Goal: Task Accomplishment & Management: Manage account settings

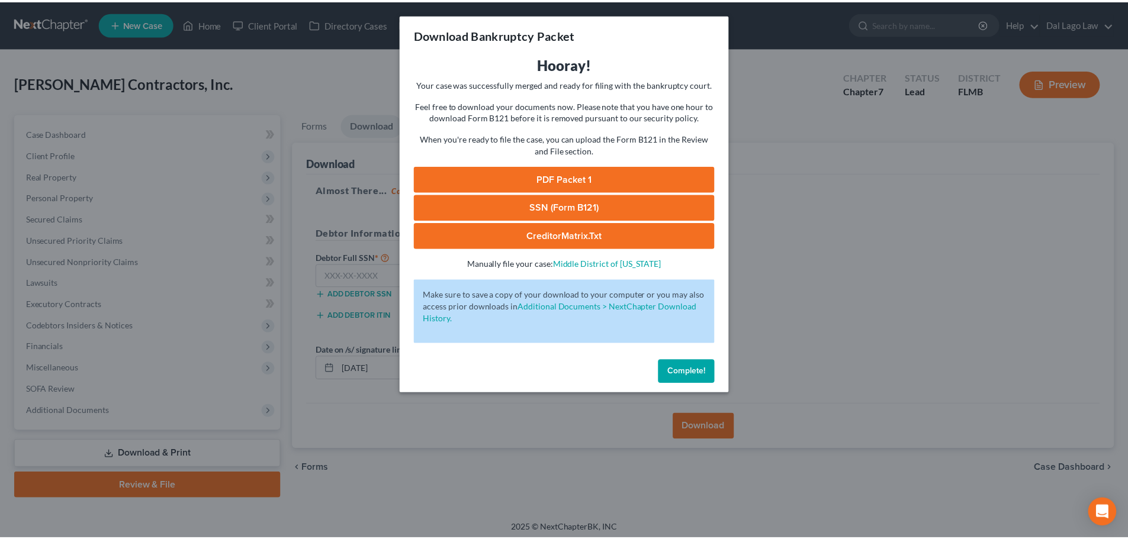
scroll to position [5, 0]
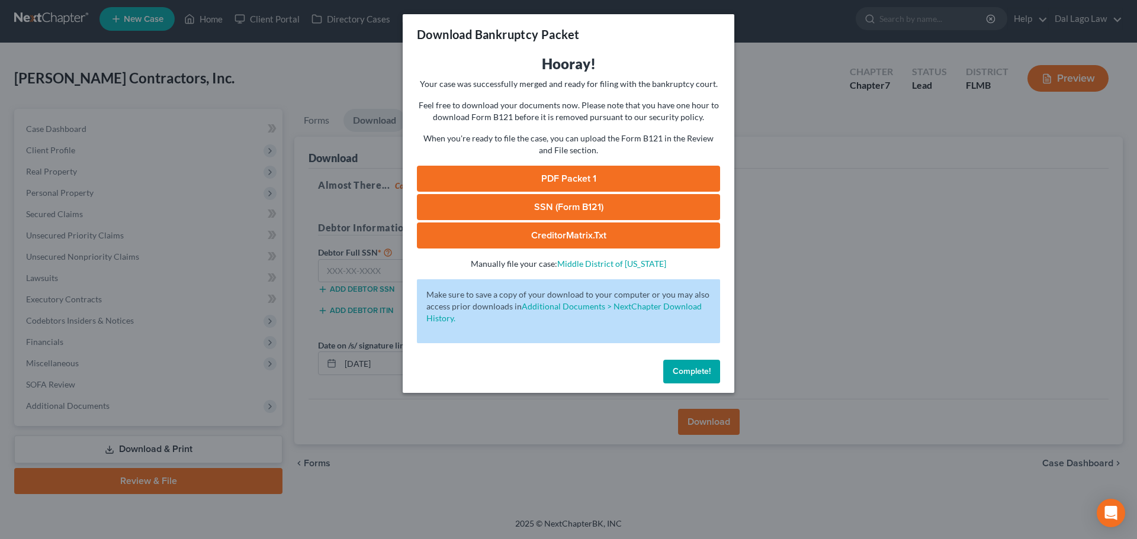
click at [717, 382] on button "Complete!" at bounding box center [691, 372] width 57 height 24
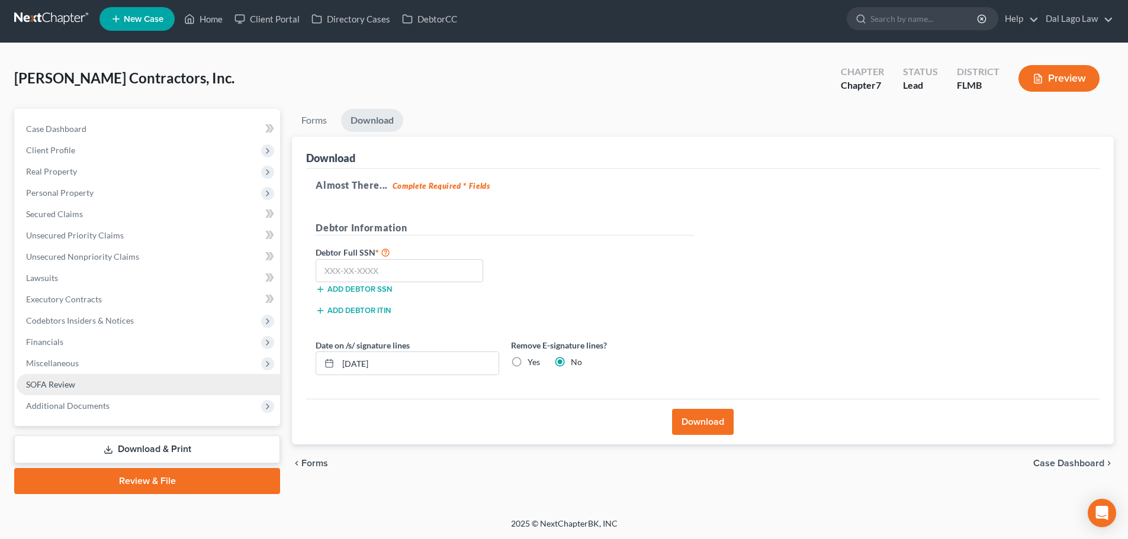
click at [73, 380] on span "SOFA Review" at bounding box center [50, 385] width 49 height 10
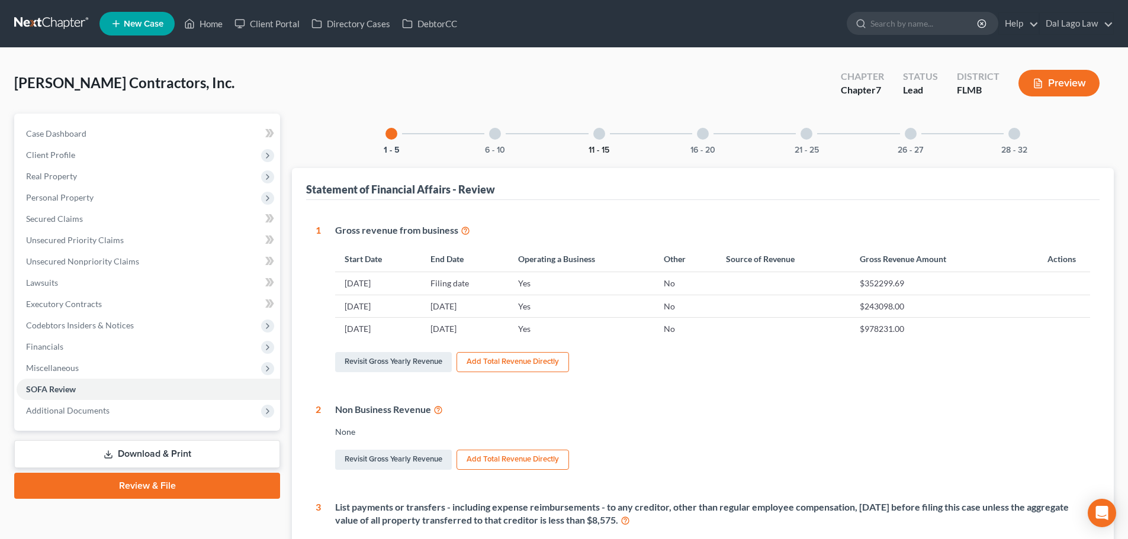
click at [609, 146] on button "11 - 15" at bounding box center [599, 150] width 21 height 8
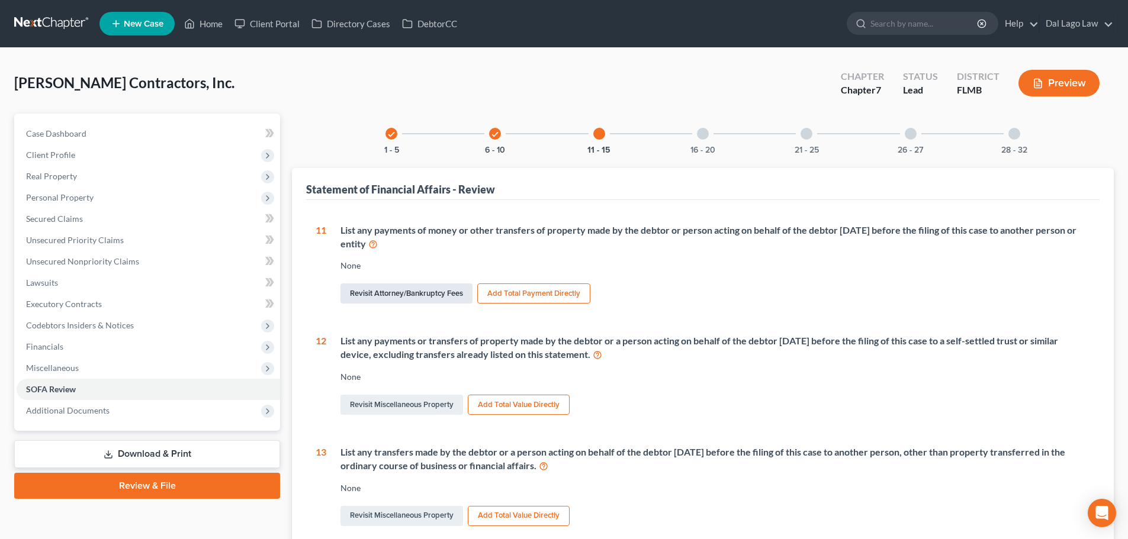
click at [425, 300] on link "Revisit Attorney/Bankruptcy Fees" at bounding box center [406, 294] width 132 height 20
select select "0"
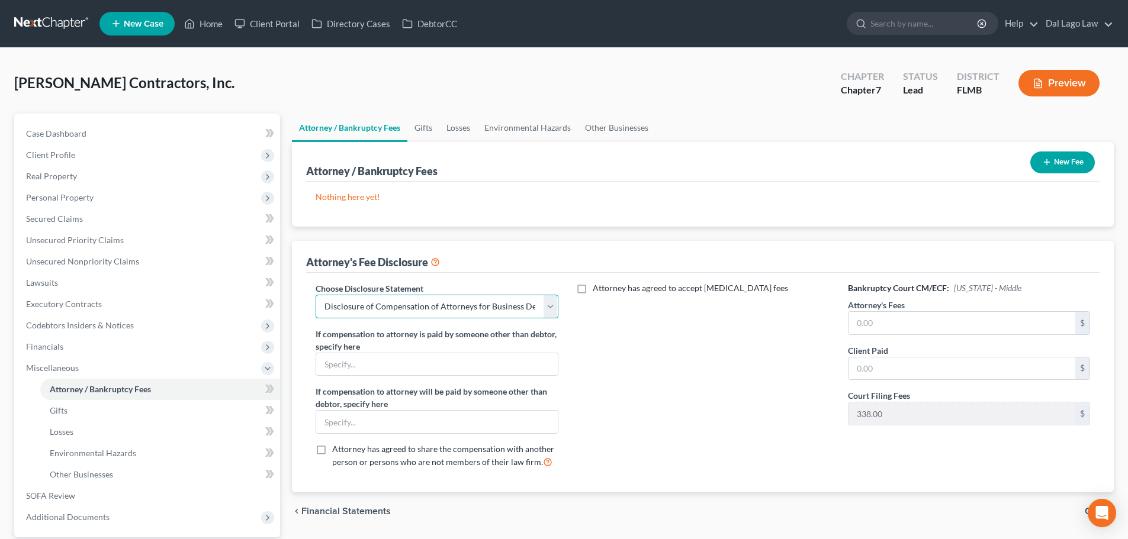
click at [552, 301] on select "Select Disclosure of Compensation of Attorneys for Business Debtor(s) FL Disclo…" at bounding box center [437, 307] width 242 height 24
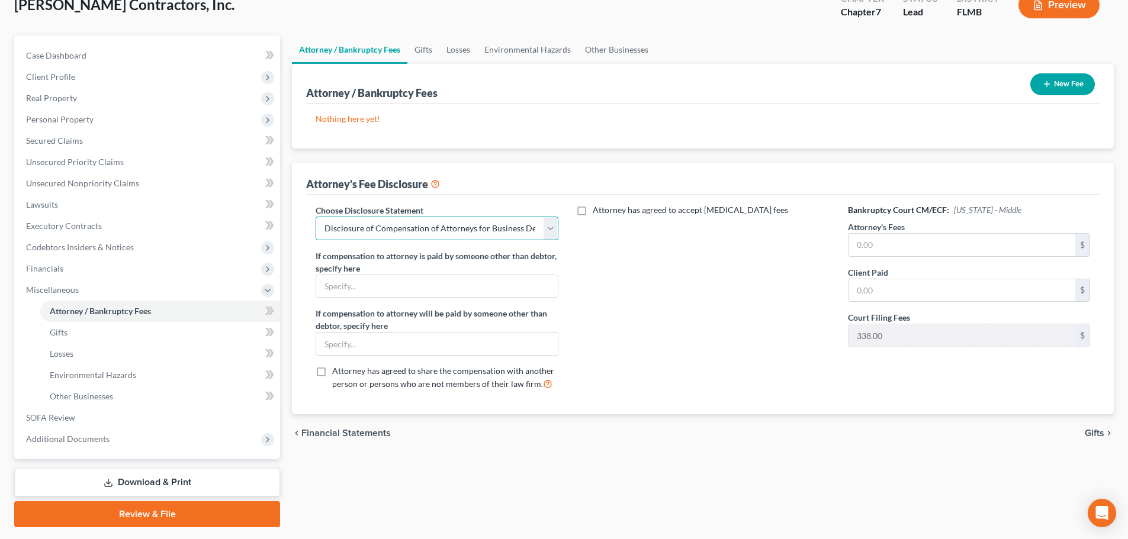
scroll to position [52, 0]
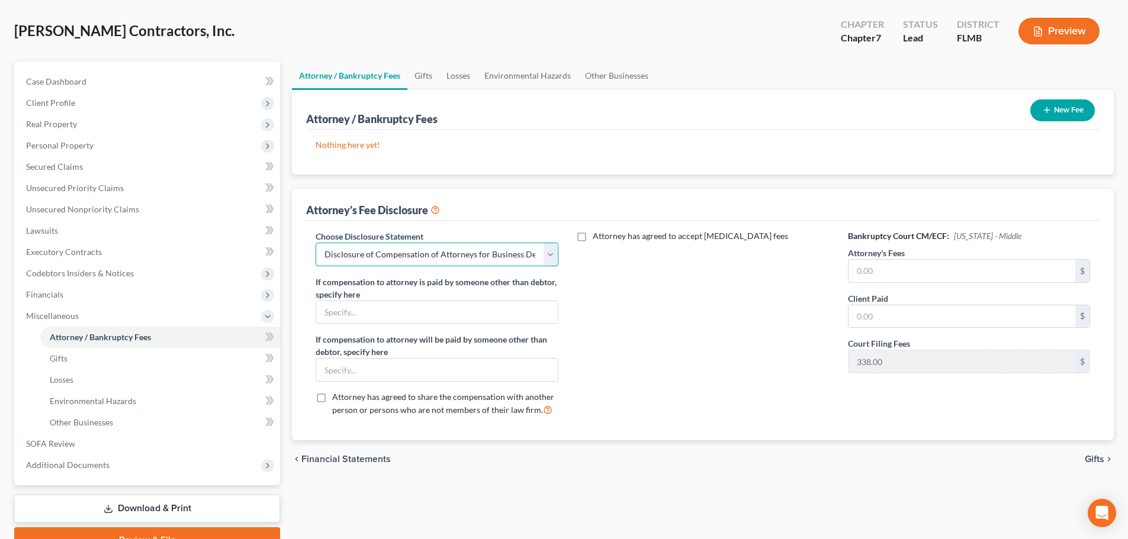
click at [558, 255] on select "Select Disclosure of Compensation of Attorneys for Business Debtor(s) FL Disclo…" at bounding box center [437, 255] width 242 height 24
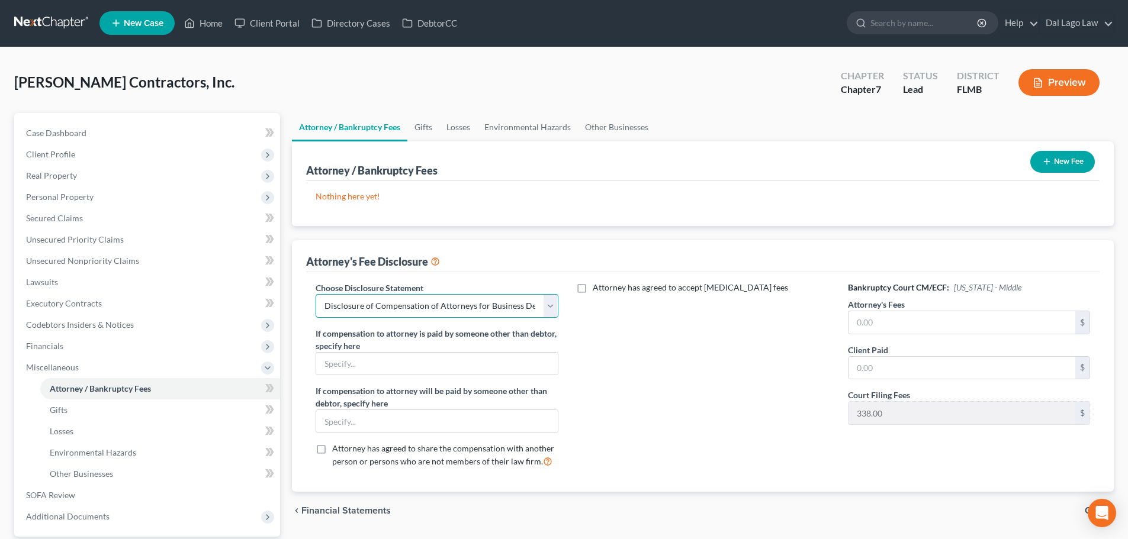
scroll to position [0, 0]
click at [67, 24] on link at bounding box center [52, 23] width 76 height 21
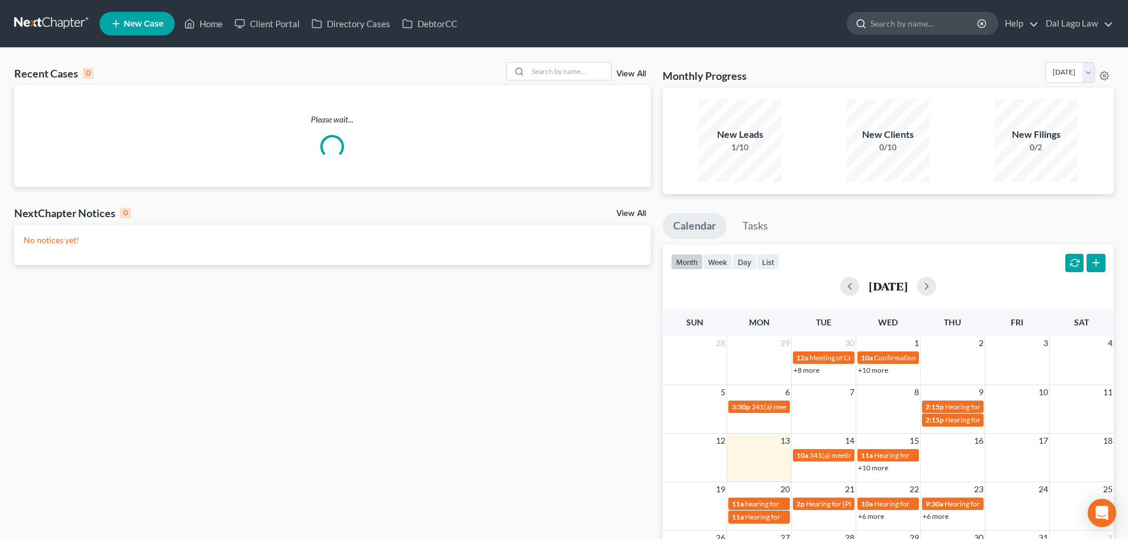
click at [904, 16] on input "search" at bounding box center [924, 23] width 108 height 22
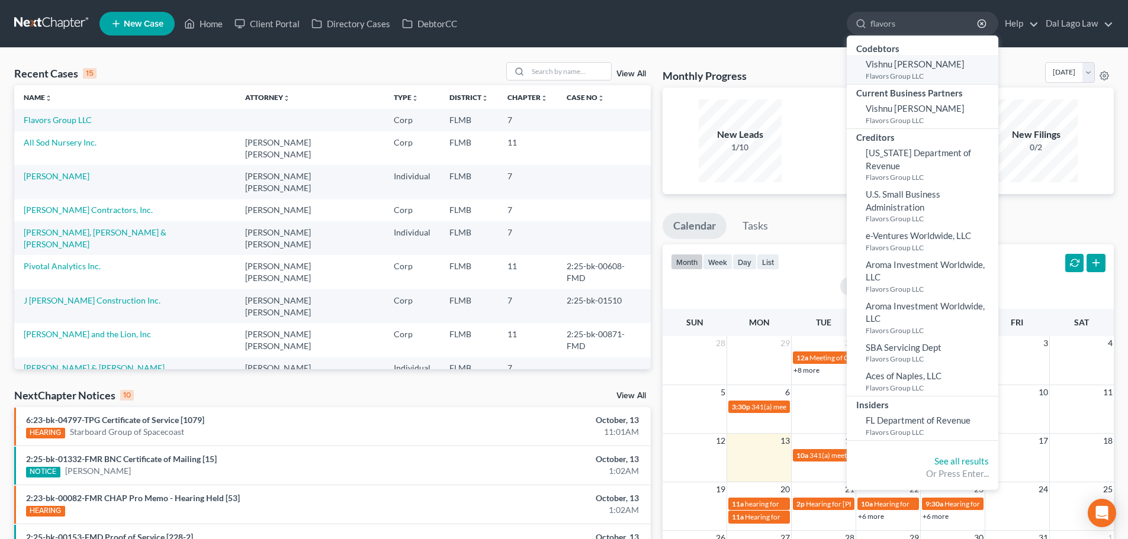
type input "flavors"
click at [857, 66] on link "Vishnu Pratap Thalappil Flavors Group LLC" at bounding box center [923, 69] width 152 height 29
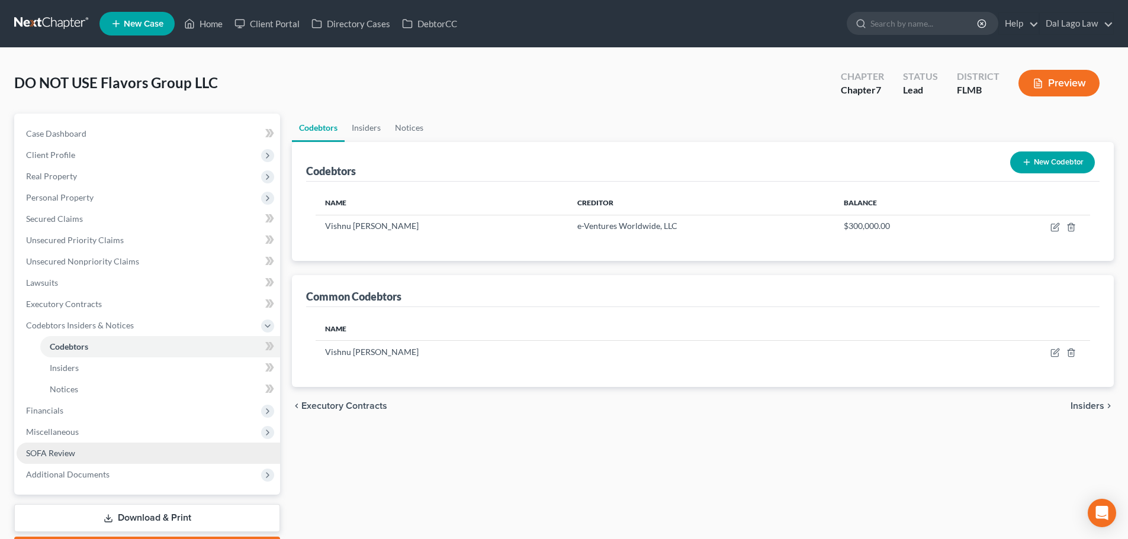
click at [82, 453] on link "SOFA Review" at bounding box center [148, 453] width 263 height 21
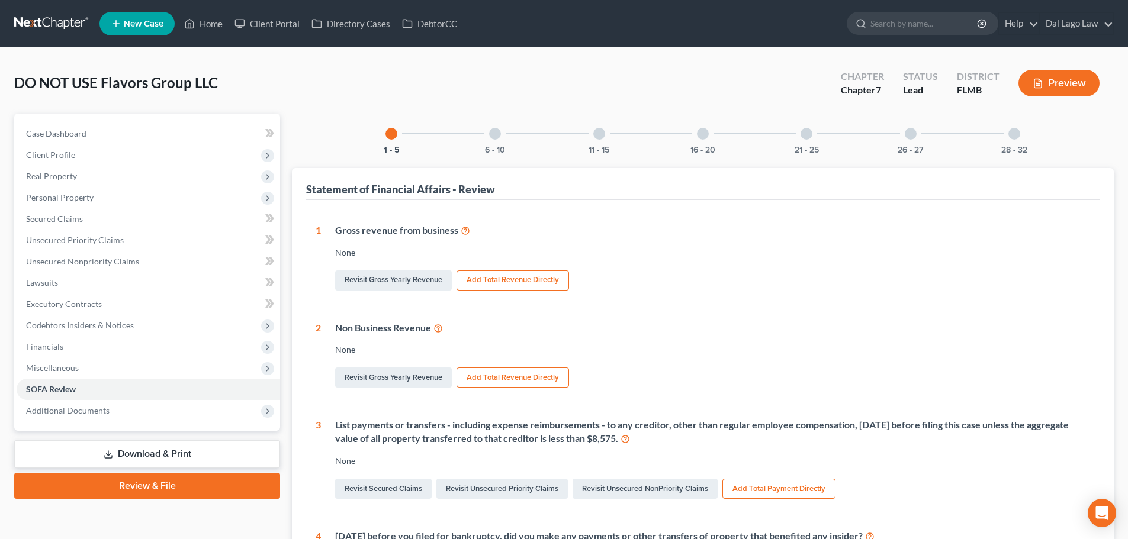
click at [597, 135] on div at bounding box center [599, 134] width 12 height 12
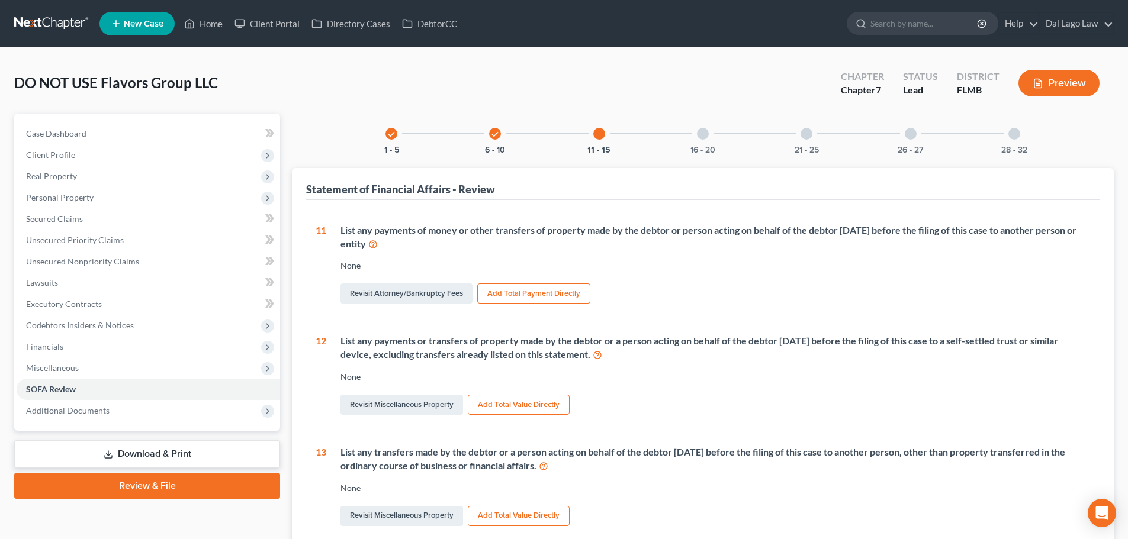
click at [9, 21] on nav "Home New Case Client Portal Directory Cases DebtorCC Dal Lago Law mike@dallagol…" at bounding box center [564, 23] width 1128 height 47
click at [26, 19] on link at bounding box center [52, 23] width 76 height 21
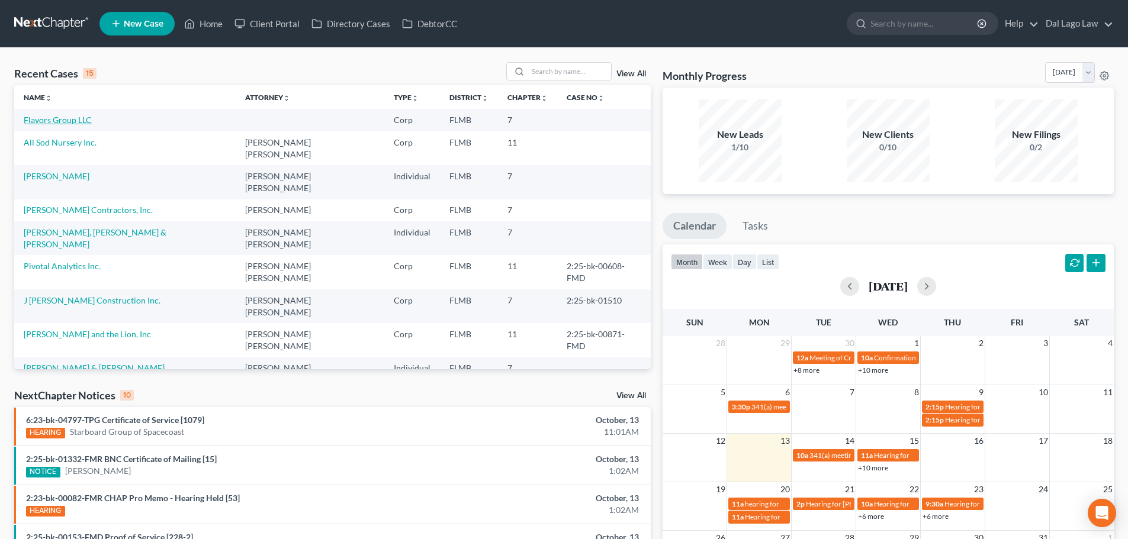
click at [80, 119] on link "Flavors Group LLC" at bounding box center [58, 120] width 68 height 10
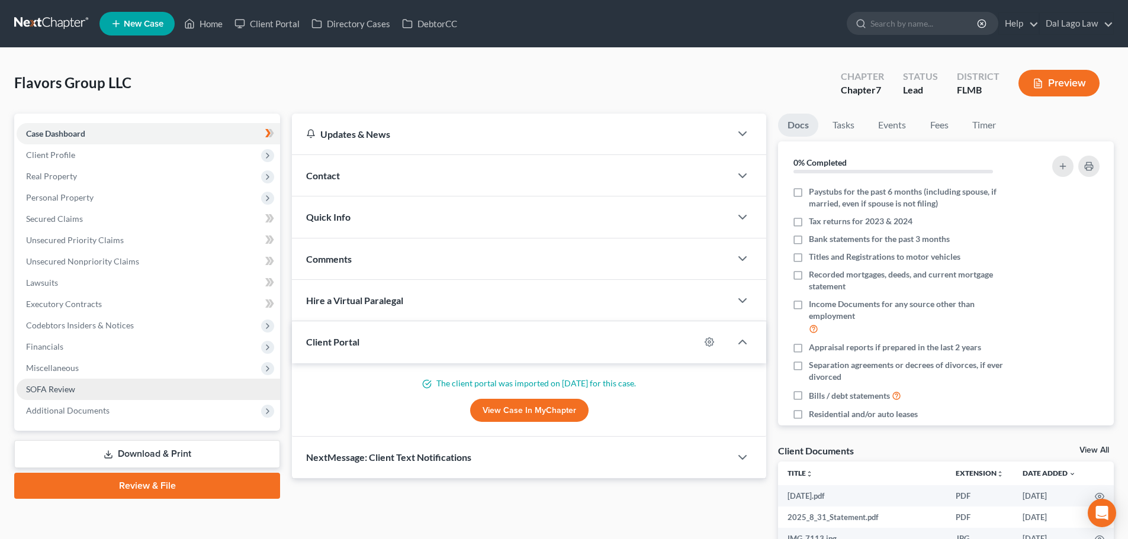
click at [49, 387] on span "SOFA Review" at bounding box center [50, 389] width 49 height 10
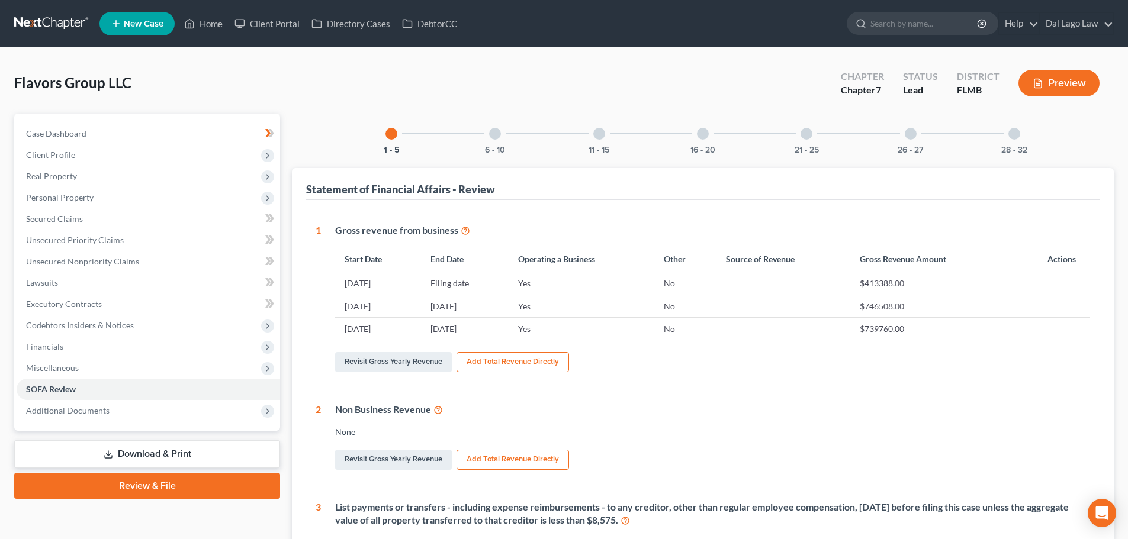
click at [505, 138] on div "6 - 10" at bounding box center [495, 134] width 40 height 40
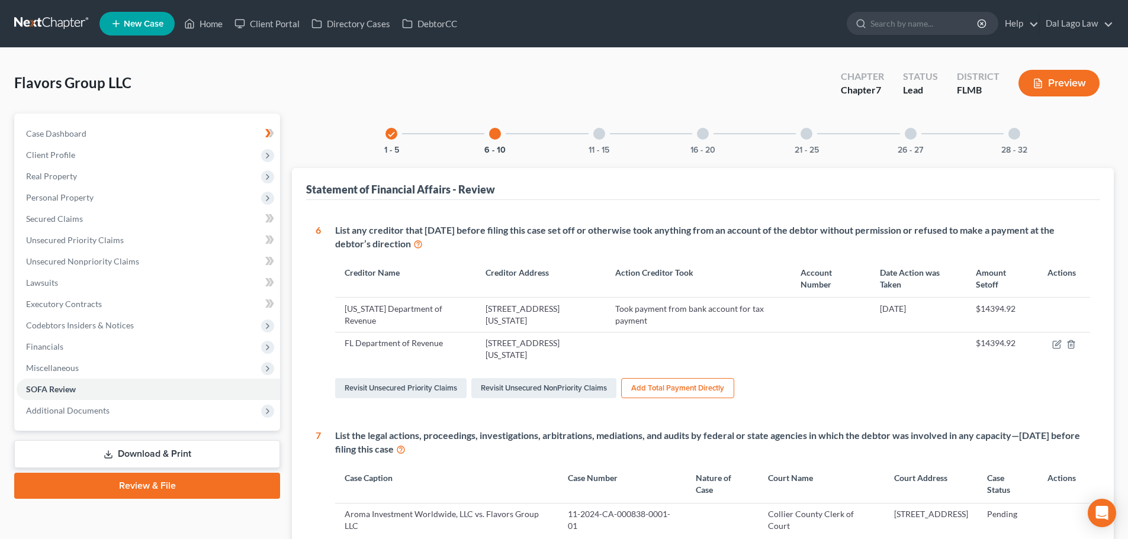
click at [594, 137] on div at bounding box center [599, 134] width 12 height 12
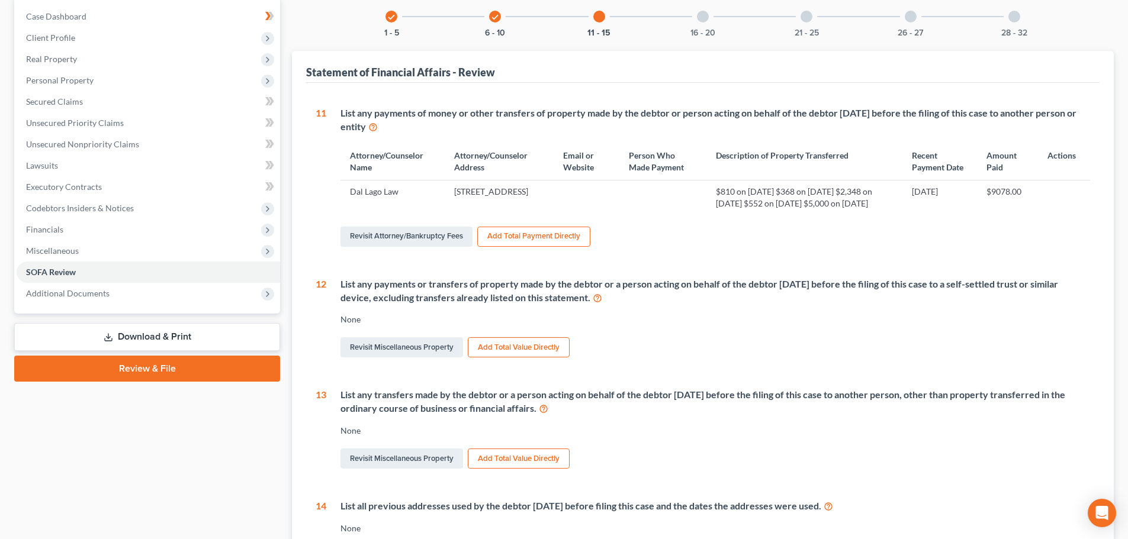
scroll to position [118, 0]
click at [436, 245] on link "Revisit Attorney/Bankruptcy Fees" at bounding box center [406, 236] width 132 height 20
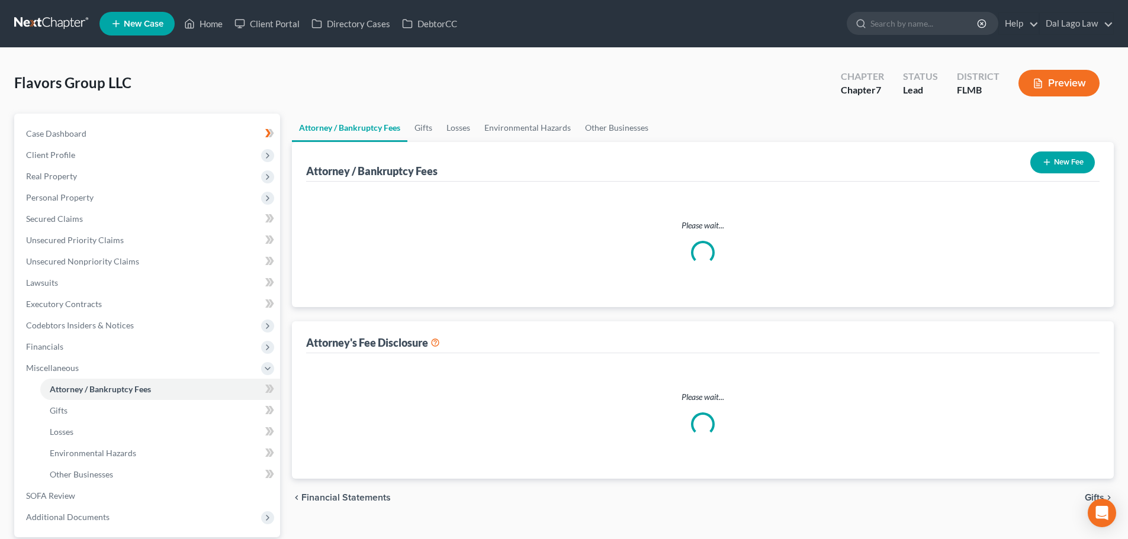
select select "0"
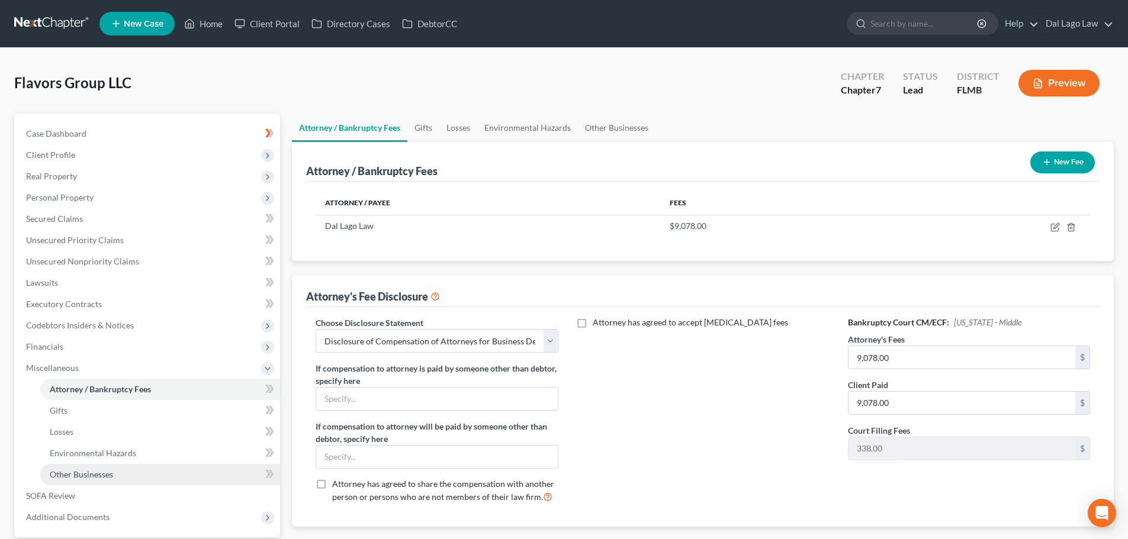
click at [116, 468] on link "Other Businesses" at bounding box center [160, 474] width 240 height 21
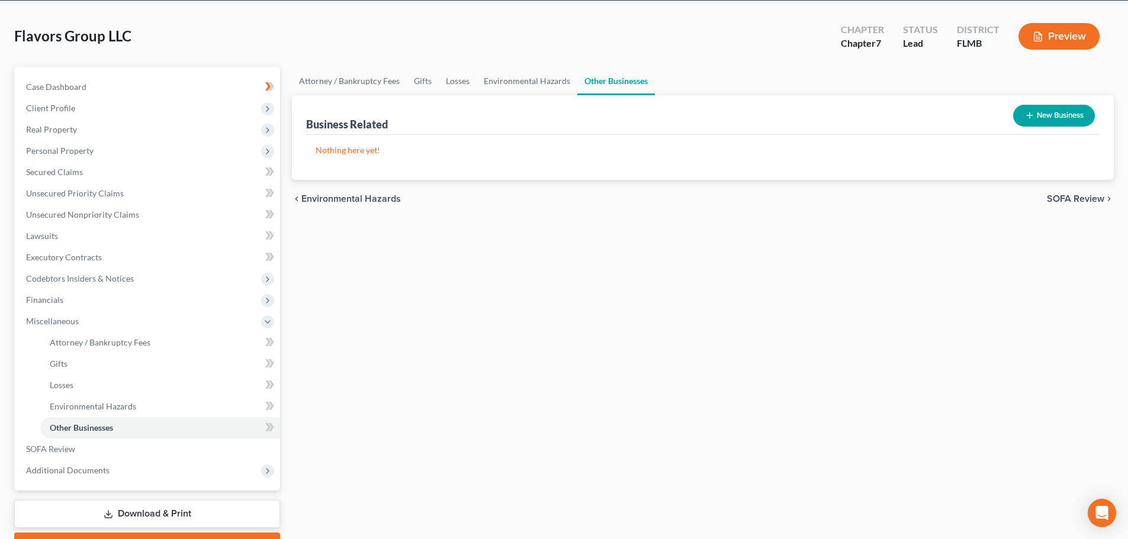
scroll to position [111, 0]
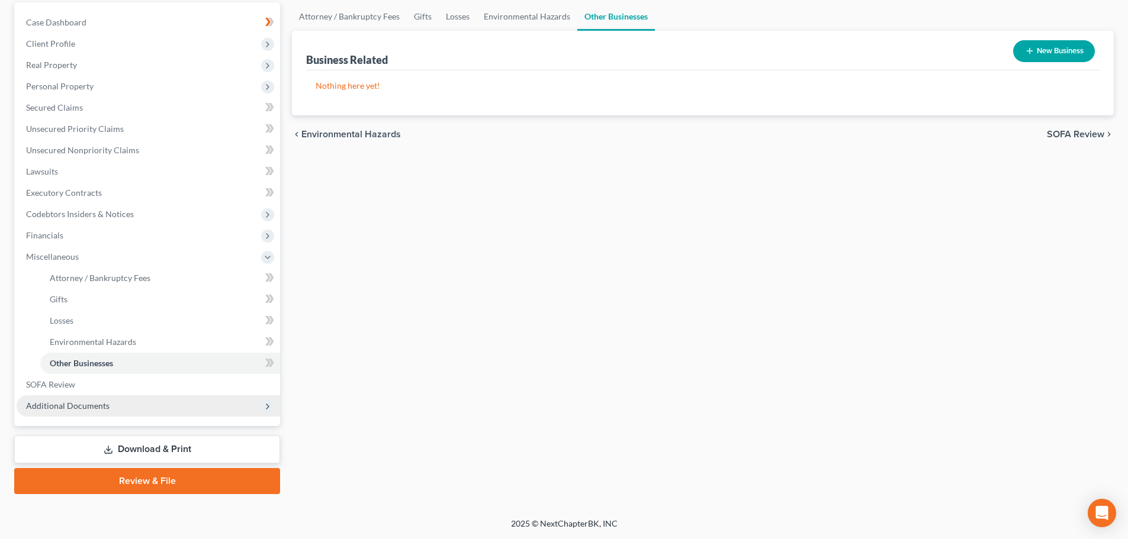
click at [171, 414] on span "Additional Documents" at bounding box center [148, 406] width 263 height 21
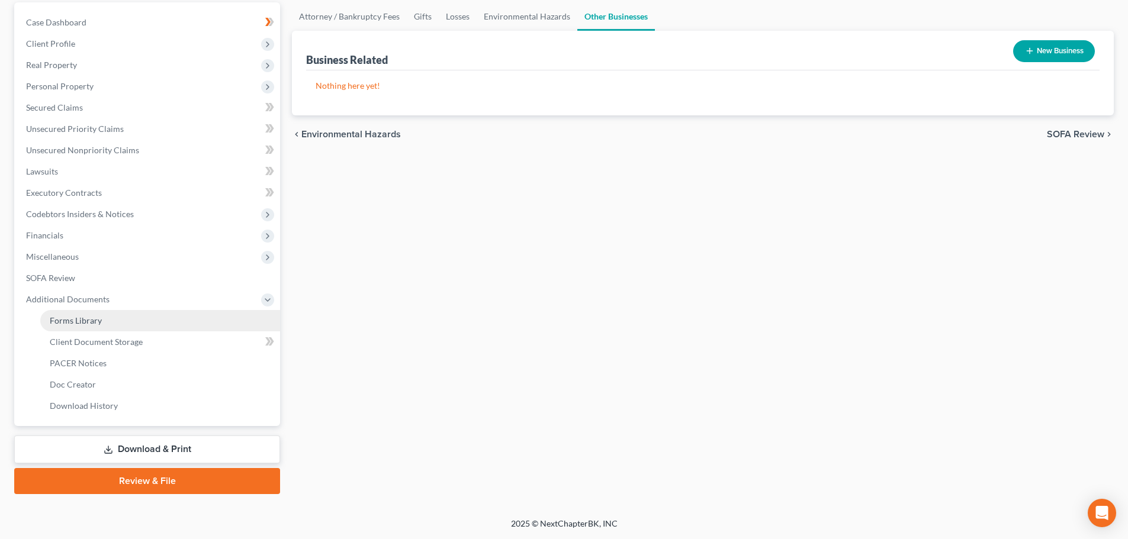
click at [137, 322] on link "Forms Library" at bounding box center [160, 320] width 240 height 21
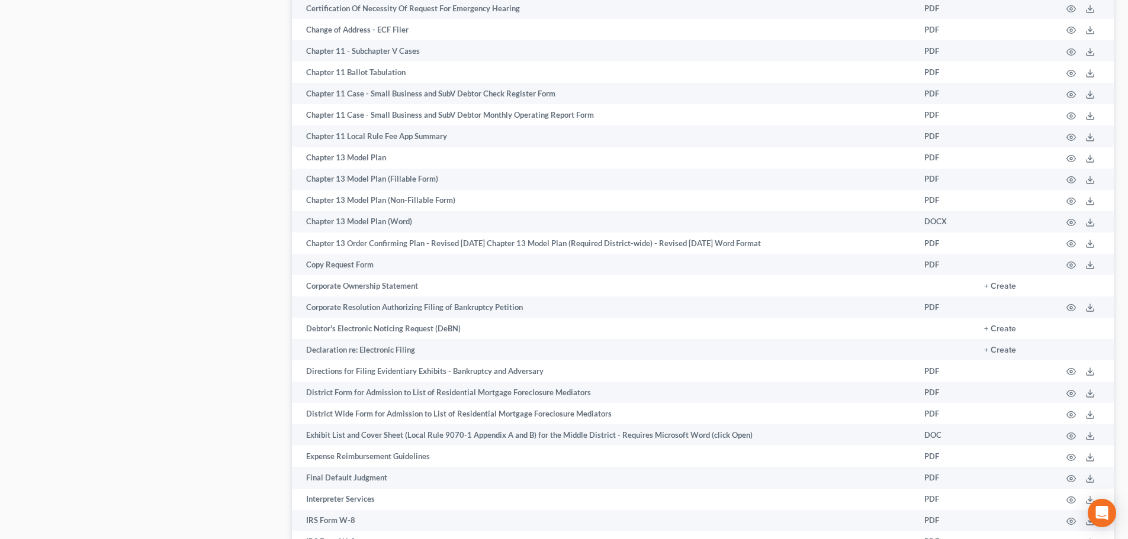
scroll to position [888, 0]
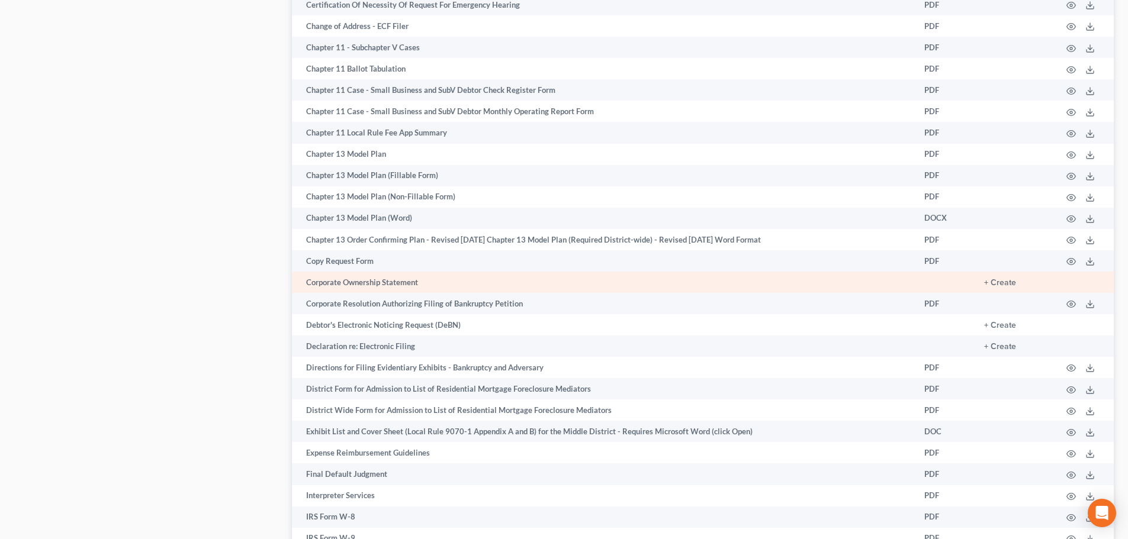
click at [397, 280] on td "Corporate Ownership Statement" at bounding box center [603, 282] width 623 height 21
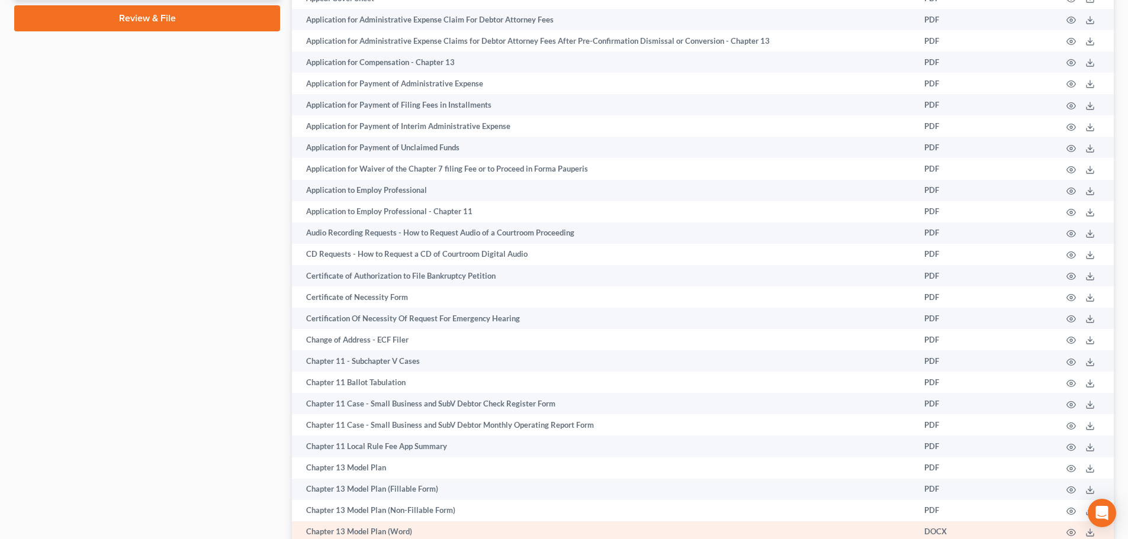
scroll to position [711, 0]
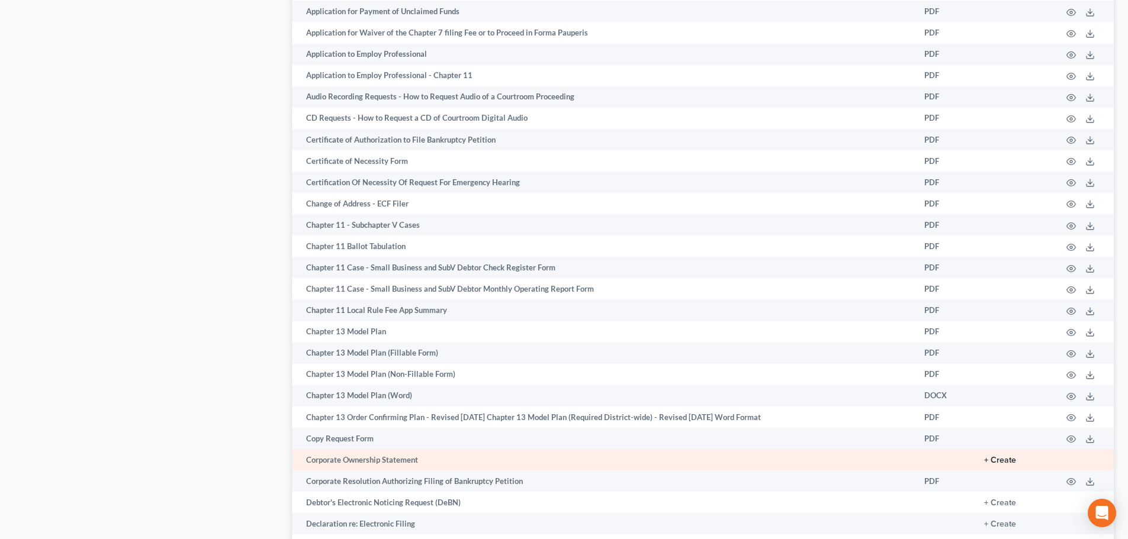
click at [1004, 462] on button "+ Create" at bounding box center [1000, 461] width 32 height 8
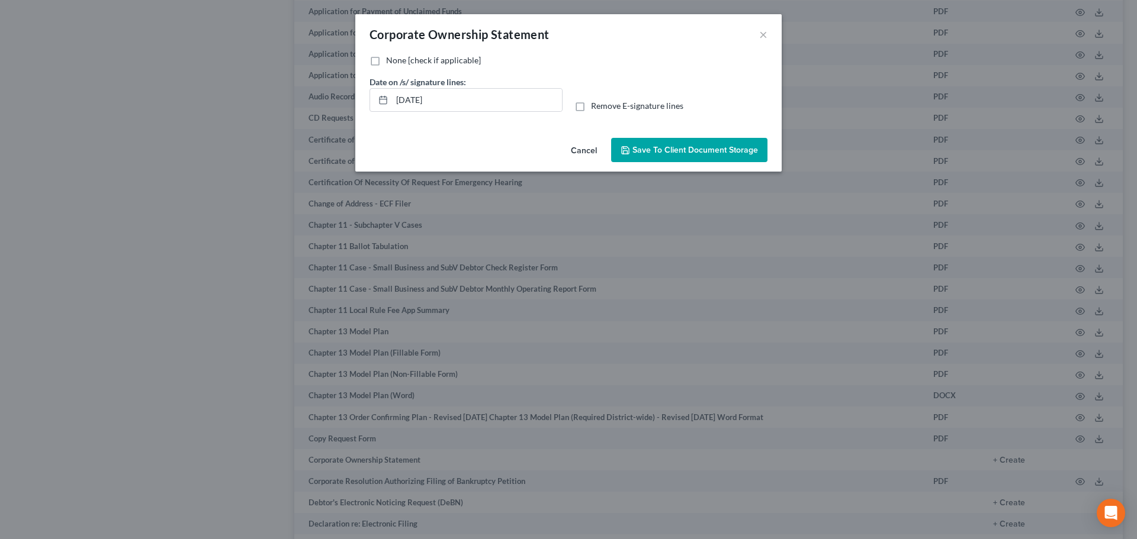
click at [758, 33] on div "Corporate Ownership Statement ×" at bounding box center [568, 34] width 426 height 40
click at [578, 144] on button "Cancel" at bounding box center [583, 151] width 45 height 24
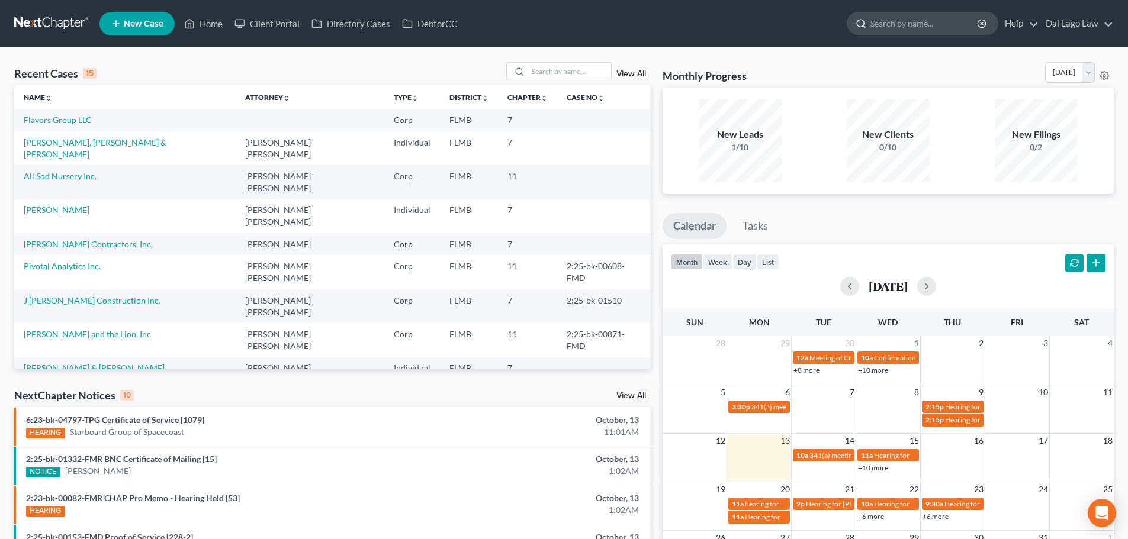
click at [913, 21] on input "search" at bounding box center [924, 23] width 108 height 22
click at [59, 121] on link "Flavors Group LLC" at bounding box center [58, 120] width 68 height 10
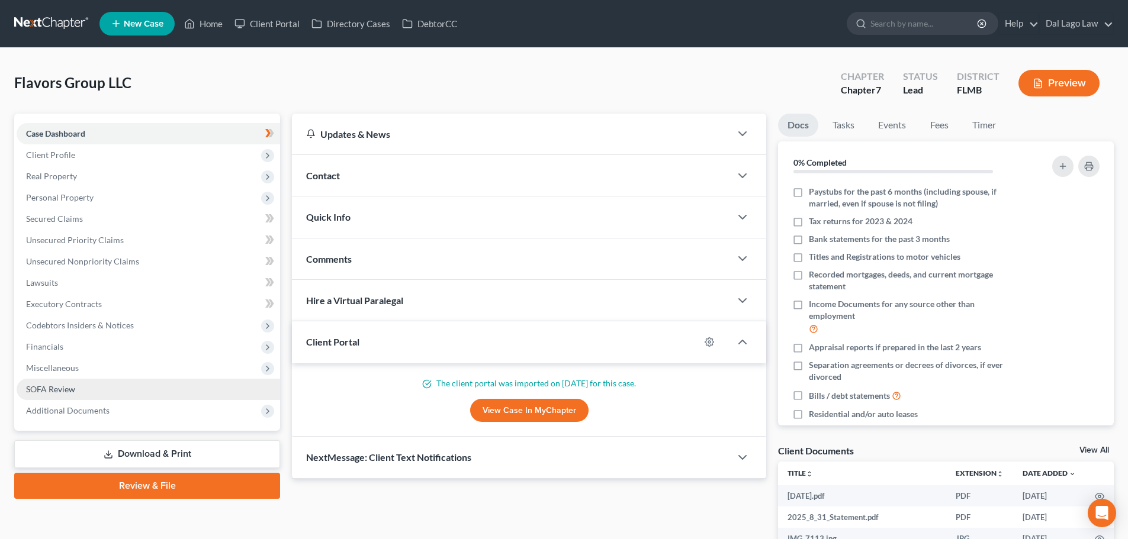
click at [83, 388] on link "SOFA Review" at bounding box center [148, 389] width 263 height 21
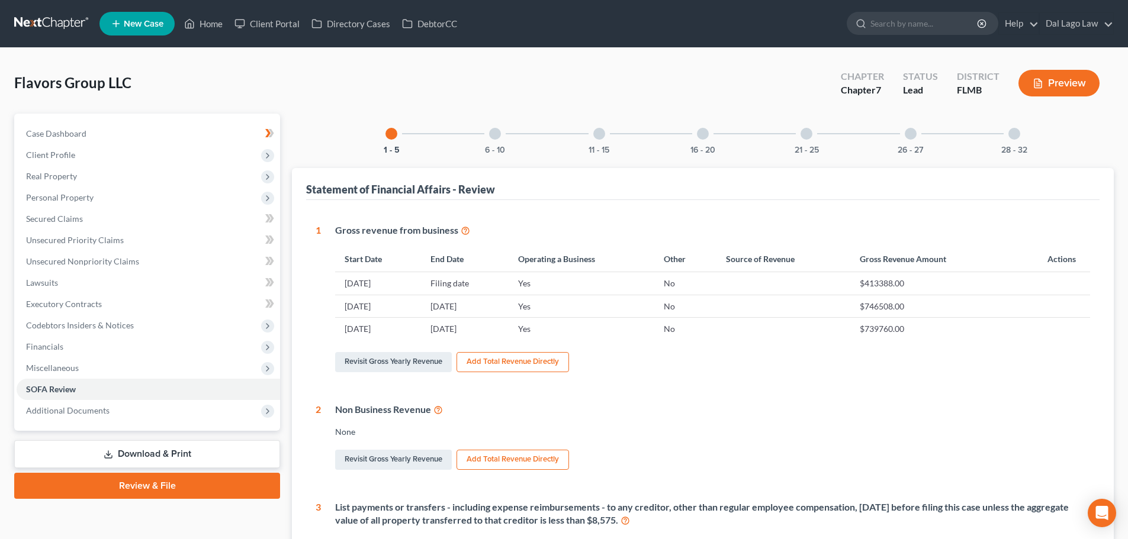
click at [605, 142] on div "11 - 15" at bounding box center [599, 134] width 40 height 40
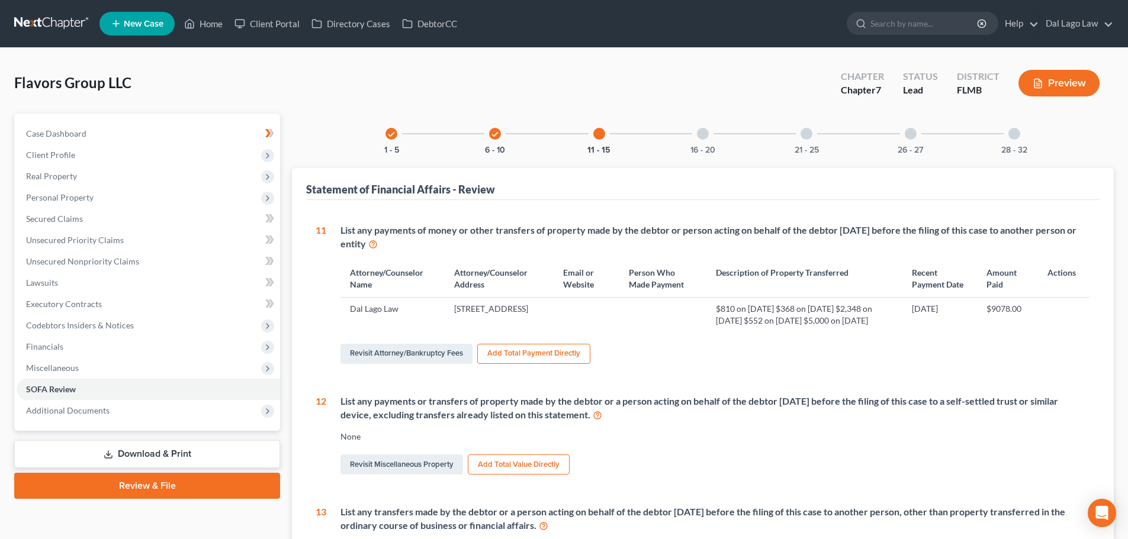
click at [697, 135] on div at bounding box center [703, 134] width 12 height 12
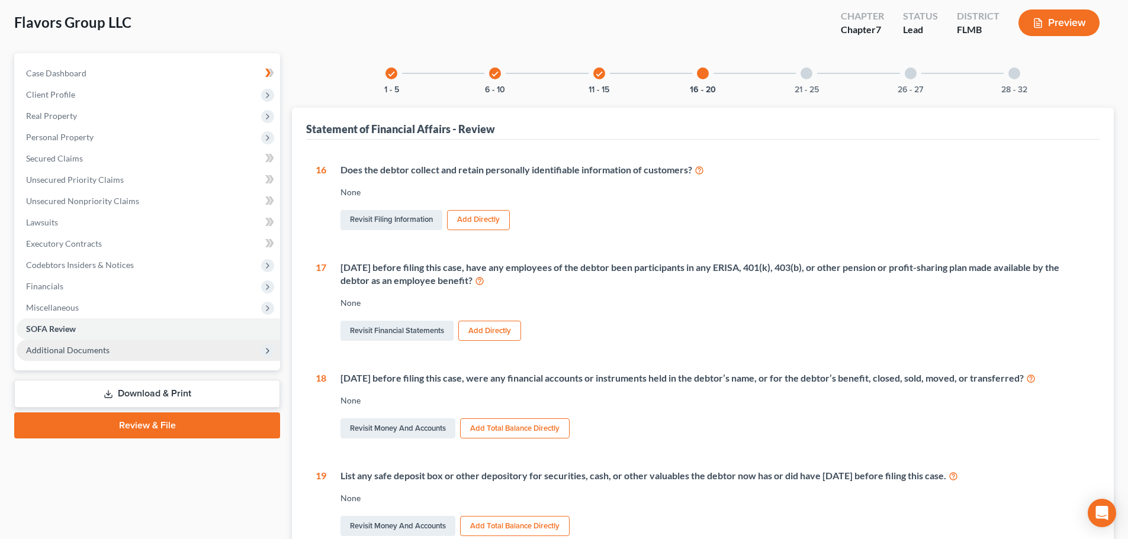
scroll to position [118, 0]
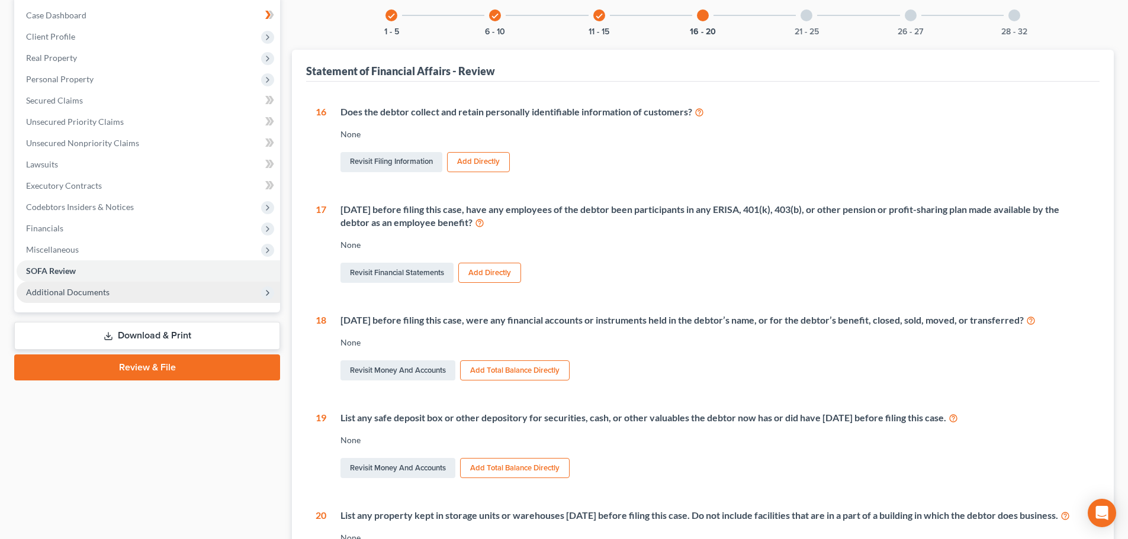
click at [190, 295] on span "Additional Documents" at bounding box center [148, 292] width 263 height 21
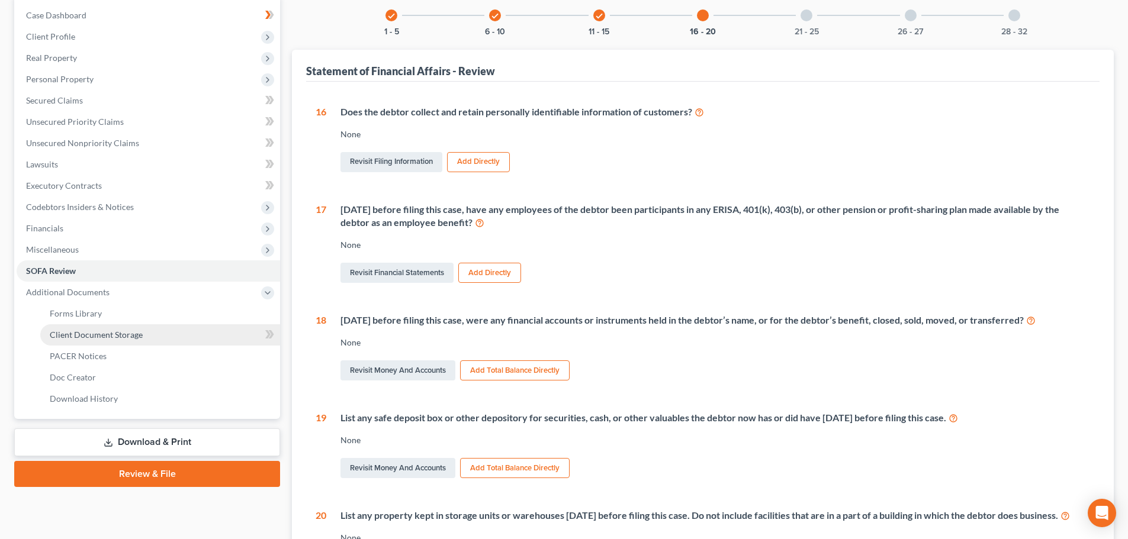
click at [135, 329] on link "Client Document Storage" at bounding box center [160, 334] width 240 height 21
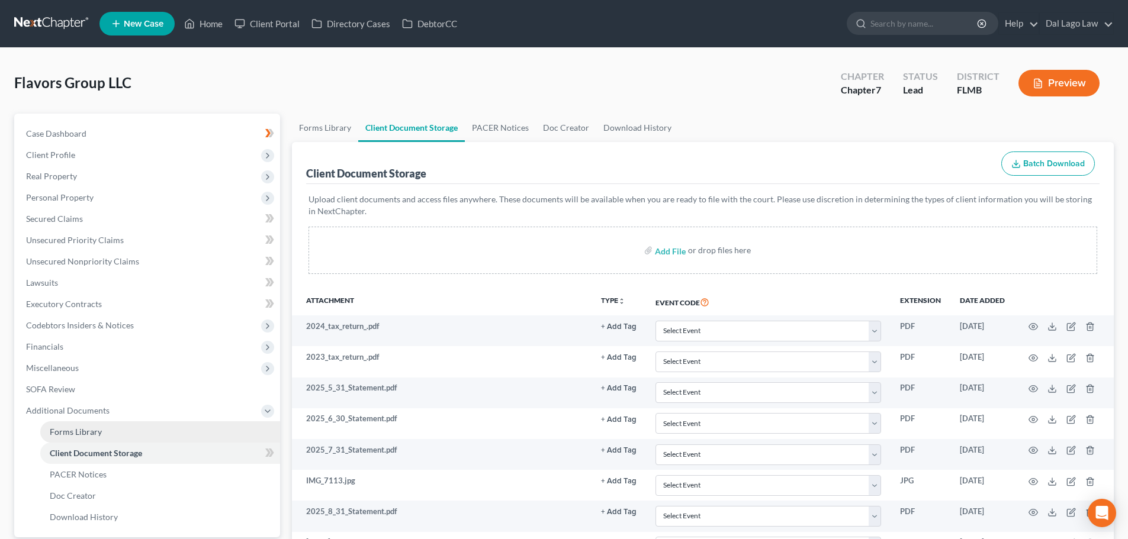
click at [113, 434] on link "Forms Library" at bounding box center [160, 432] width 240 height 21
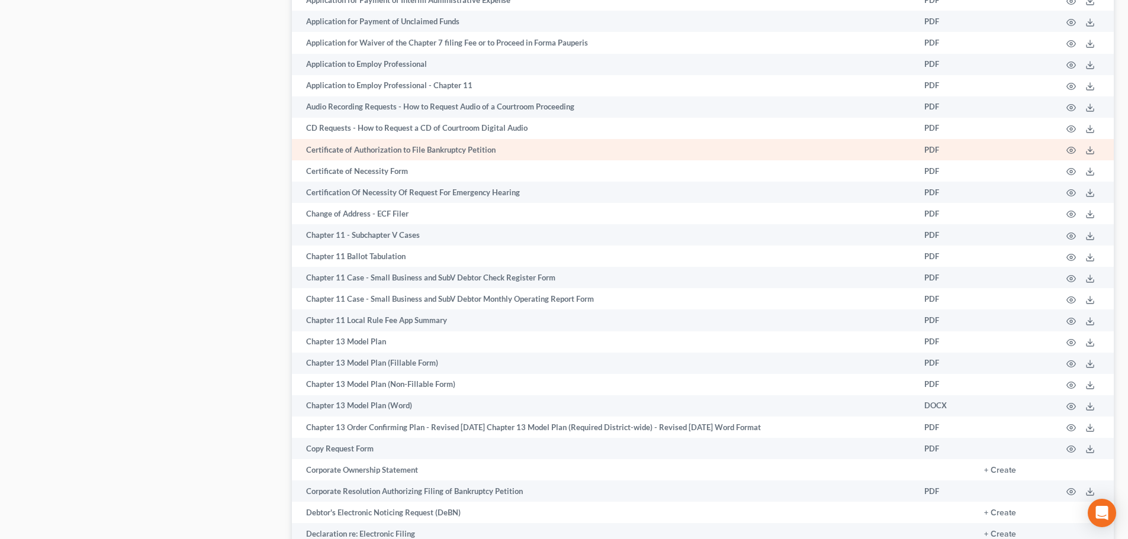
scroll to position [829, 0]
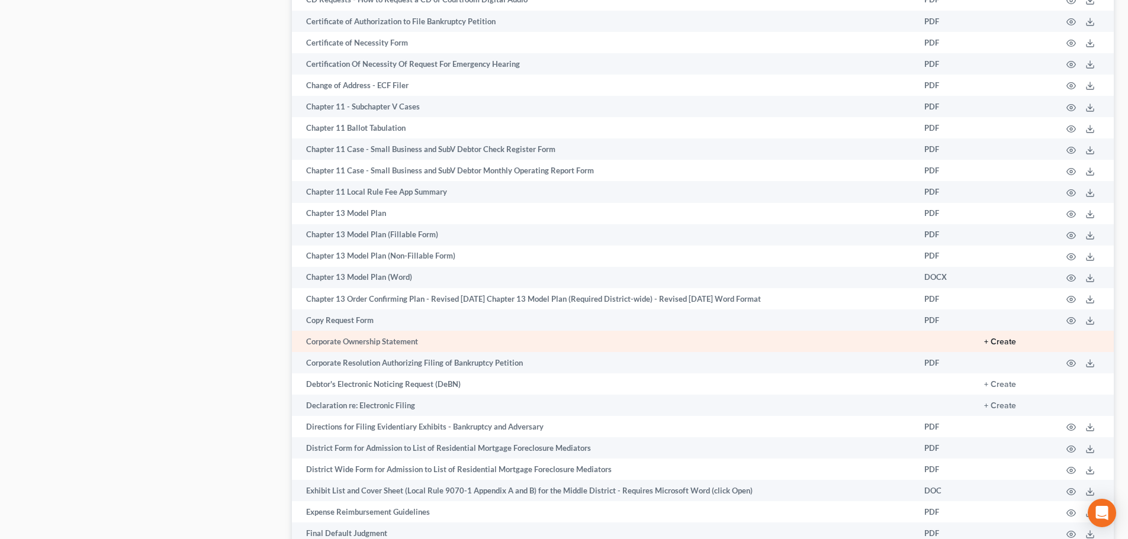
click at [1004, 342] on button "+ Create" at bounding box center [1000, 342] width 32 height 8
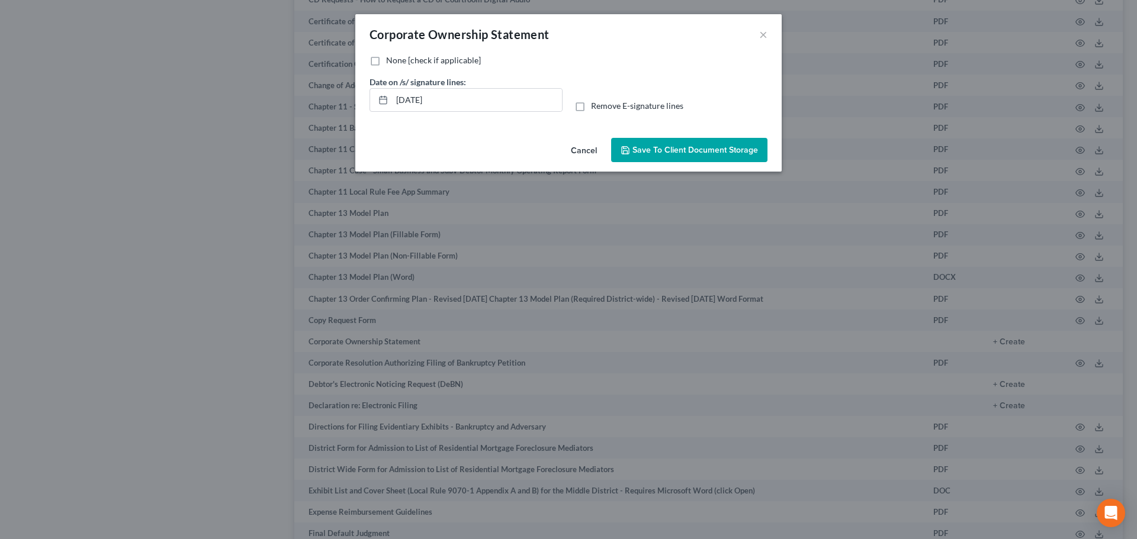
click at [652, 150] on span "Save to Client Document Storage" at bounding box center [695, 150] width 126 height 10
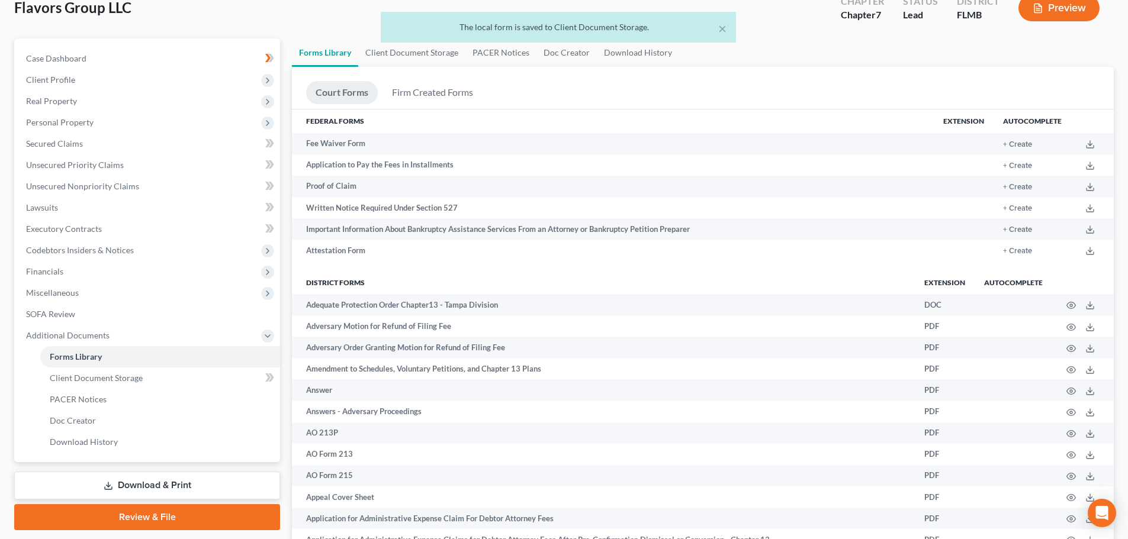
scroll to position [237, 0]
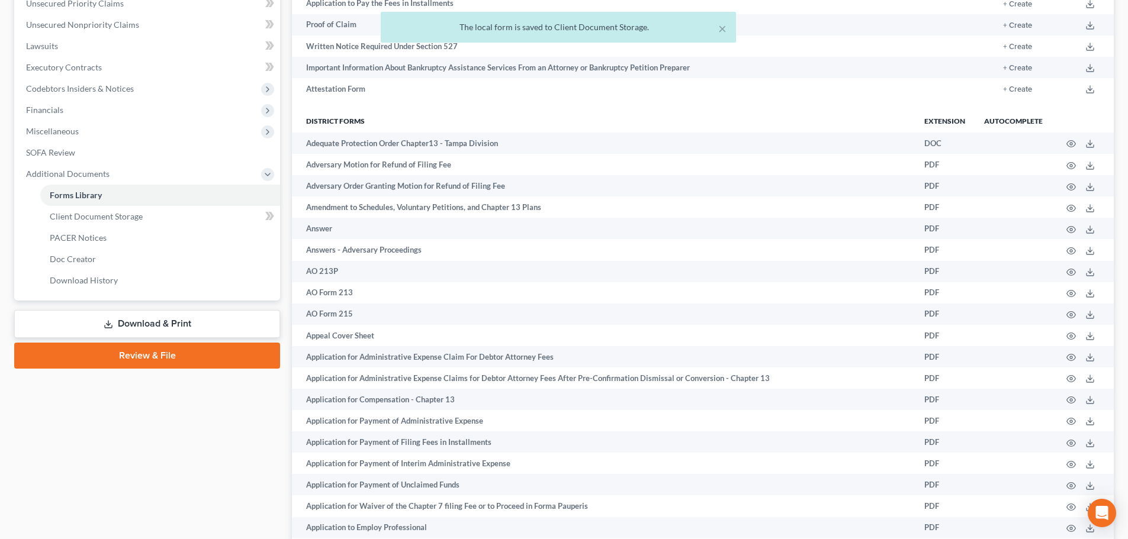
drag, startPoint x: 148, startPoint y: 328, endPoint x: 167, endPoint y: 336, distance: 20.7
click at [148, 328] on link "Download & Print" at bounding box center [147, 324] width 266 height 28
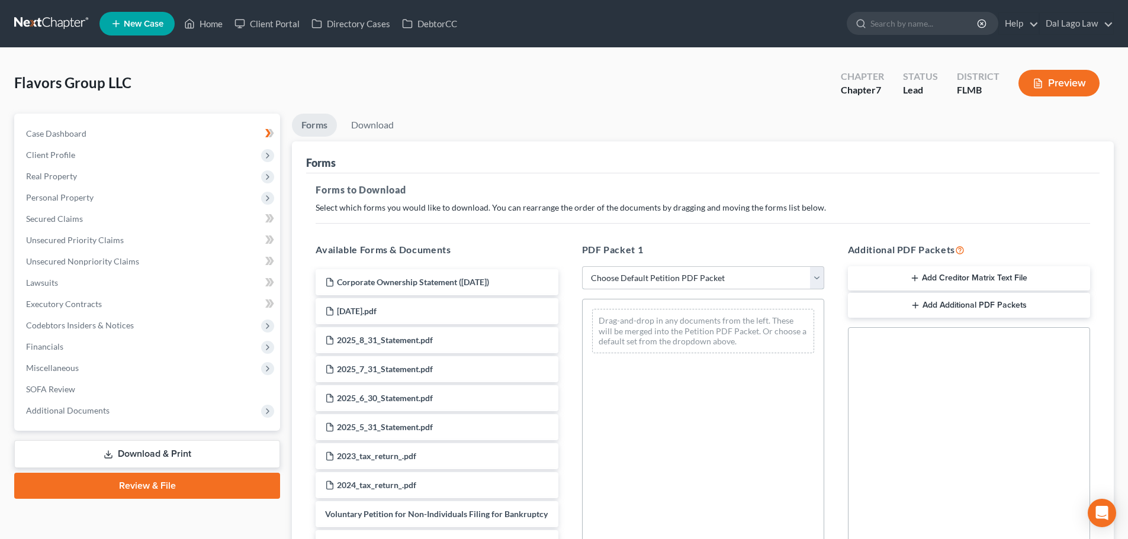
click at [686, 273] on select "Choose Default Petition PDF Packet Complete Bankruptcy Petition (all forms and …" at bounding box center [703, 278] width 242 height 24
click at [582, 266] on select "Choose Default Petition PDF Packet Complete Bankruptcy Petition (all forms and …" at bounding box center [703, 278] width 242 height 24
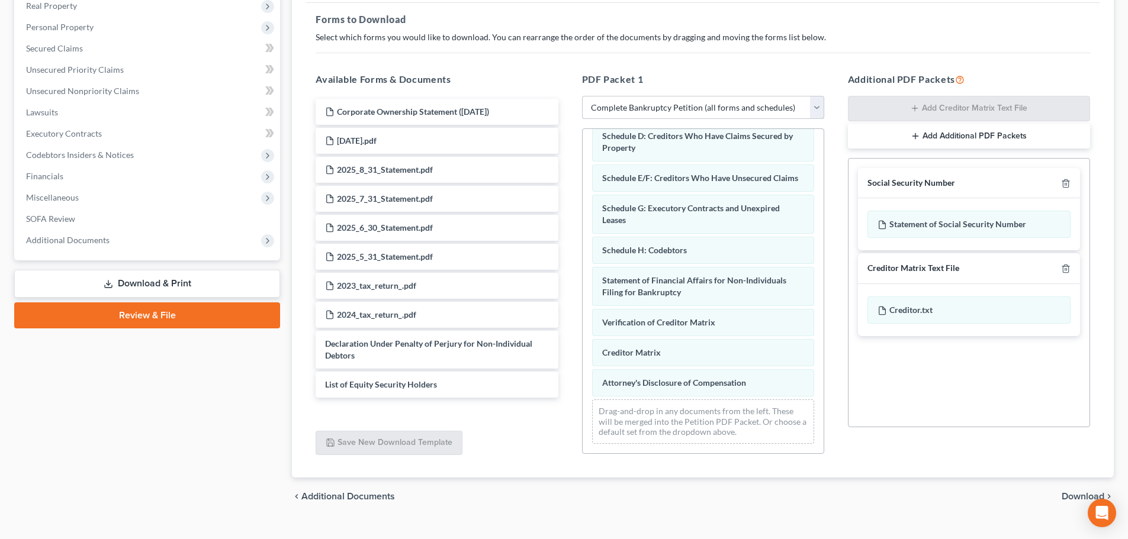
scroll to position [178, 0]
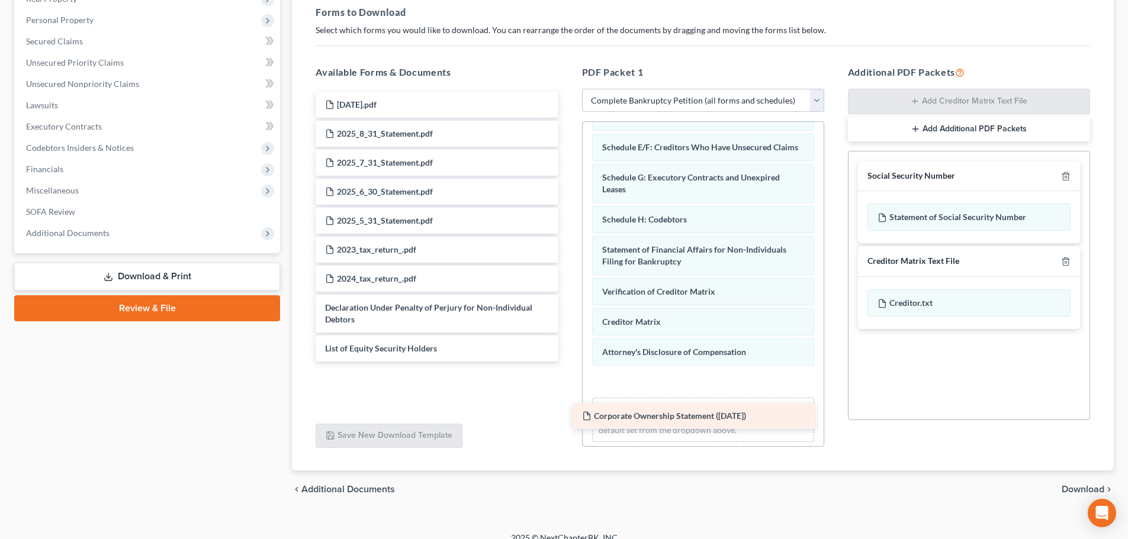
drag, startPoint x: 484, startPoint y: 98, endPoint x: 741, endPoint y: 410, distance: 403.8
click at [567, 362] on div "Corporate Ownership Statement (10/13/2025) Corporate Ownership Statement (10/13…" at bounding box center [436, 227] width 261 height 270
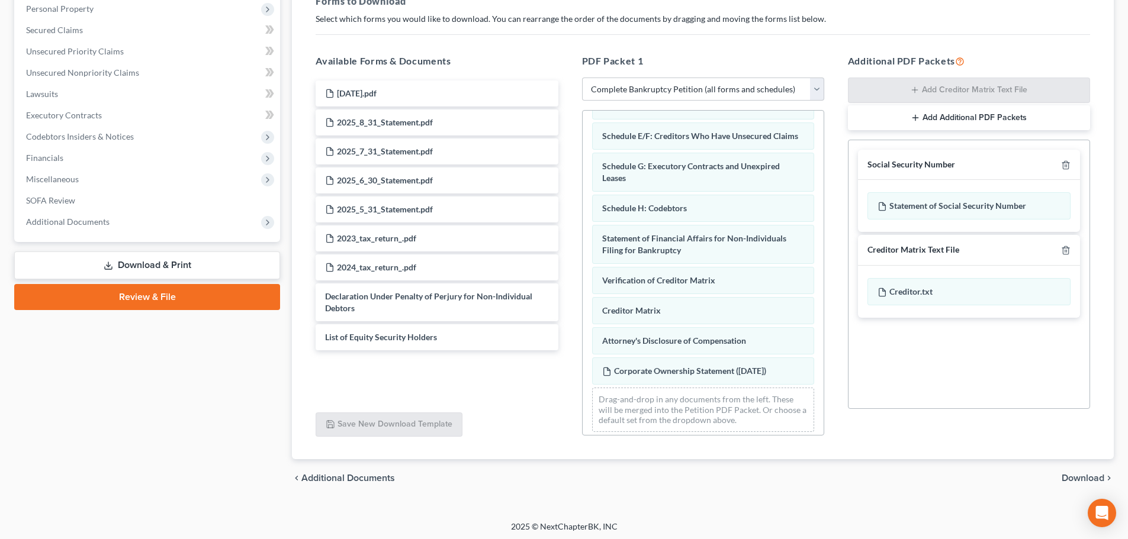
scroll to position [192, 0]
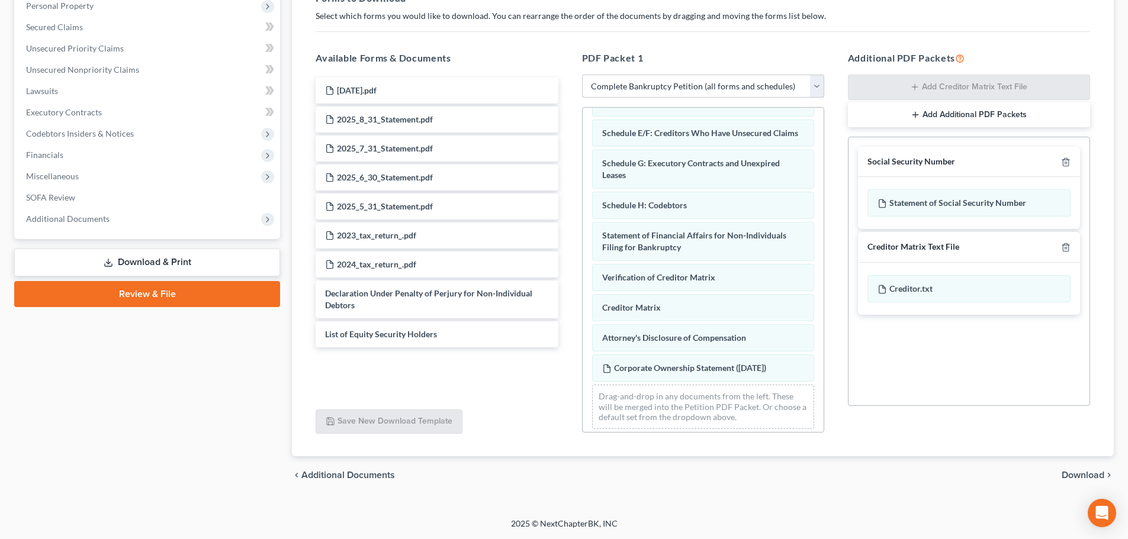
click at [732, 89] on select "Choose Default Petition PDF Packet Complete Bankruptcy Petition (all forms and …" at bounding box center [703, 87] width 242 height 24
select select "3"
click at [582, 75] on select "Choose Default Petition PDF Packet Complete Bankruptcy Petition (all forms and …" at bounding box center [703, 87] width 242 height 24
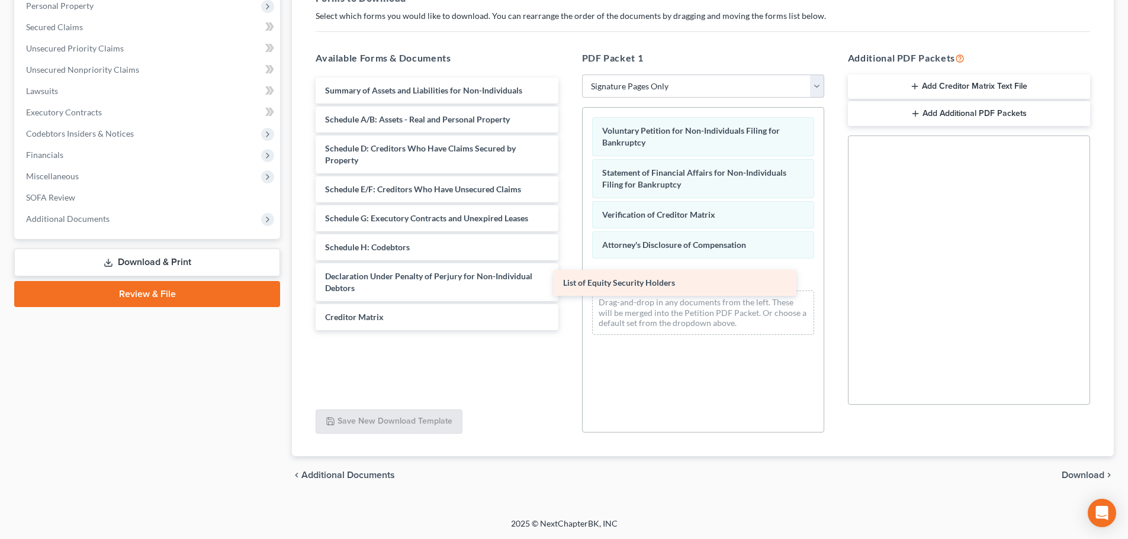
drag, startPoint x: 429, startPoint y: 345, endPoint x: 710, endPoint y: 282, distance: 287.7
click at [567, 282] on div "List of Equity Security Holders Summary of Assets and Liabilities for Non-Indiv…" at bounding box center [436, 204] width 261 height 253
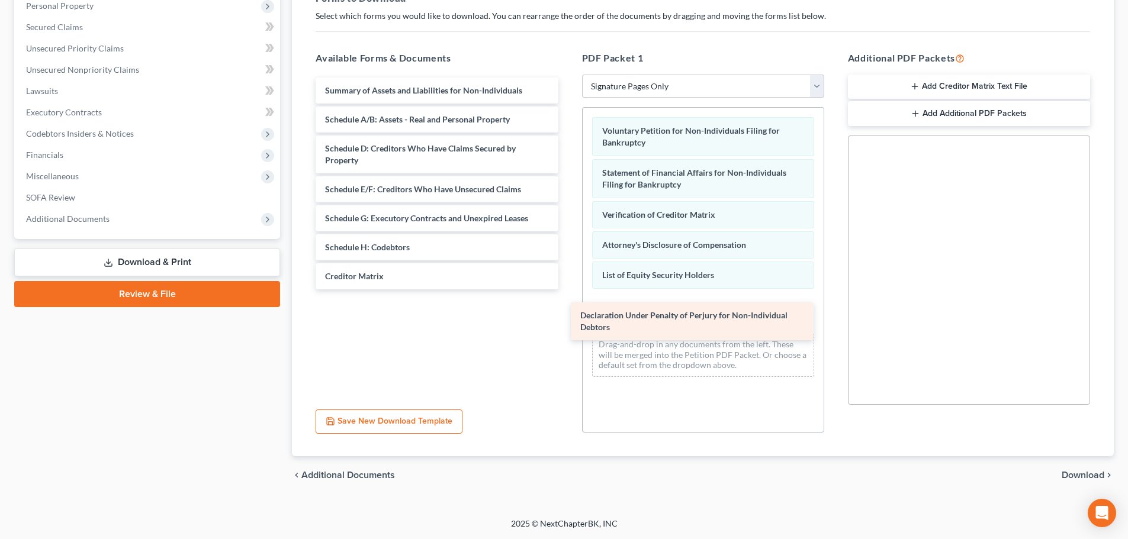
drag, startPoint x: 457, startPoint y: 285, endPoint x: 712, endPoint y: 324, distance: 258.2
click at [567, 290] on div "Declaration Under Penalty of Perjury for Non-Individual Debtors Summary of Asse…" at bounding box center [436, 184] width 261 height 212
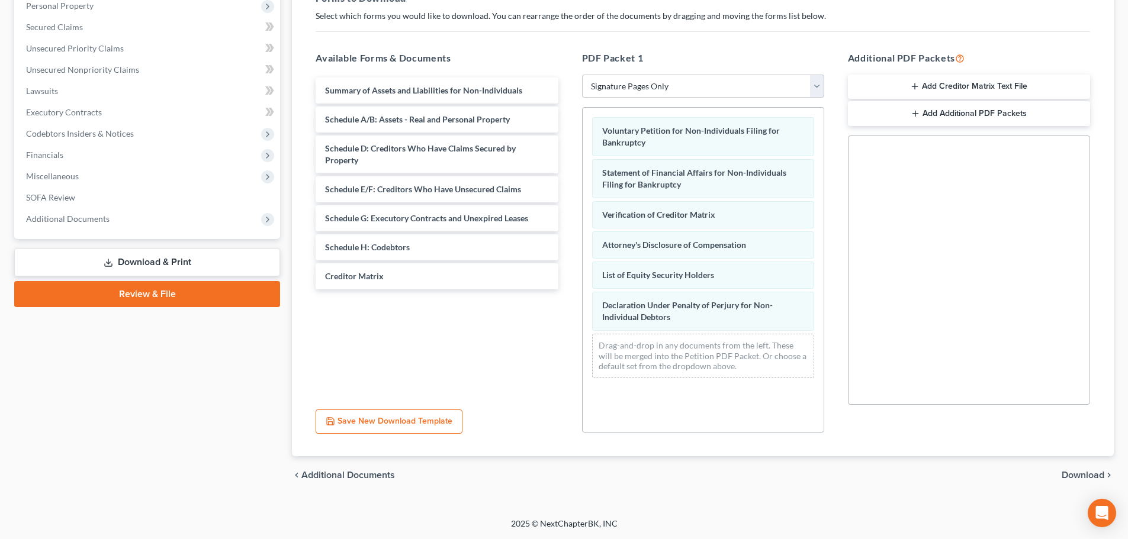
drag, startPoint x: 706, startPoint y: 321, endPoint x: 627, endPoint y: 319, distance: 79.4
click at [627, 319] on div "Declaration Under Penalty of Perjury for Non-Individual Debtors Voluntary Petit…" at bounding box center [703, 248] width 241 height 280
click at [627, 319] on span "Declaration Under Penalty of Perjury for Non-Individual Debtors" at bounding box center [687, 311] width 171 height 22
click at [441, 320] on div "Summary of Assets and Liabilities for Non-Individuals Schedule A/B: Assets - Re…" at bounding box center [436, 238] width 261 height 326
click at [1088, 468] on div "chevron_left Additional Documents Download chevron_right" at bounding box center [703, 476] width 822 height 38
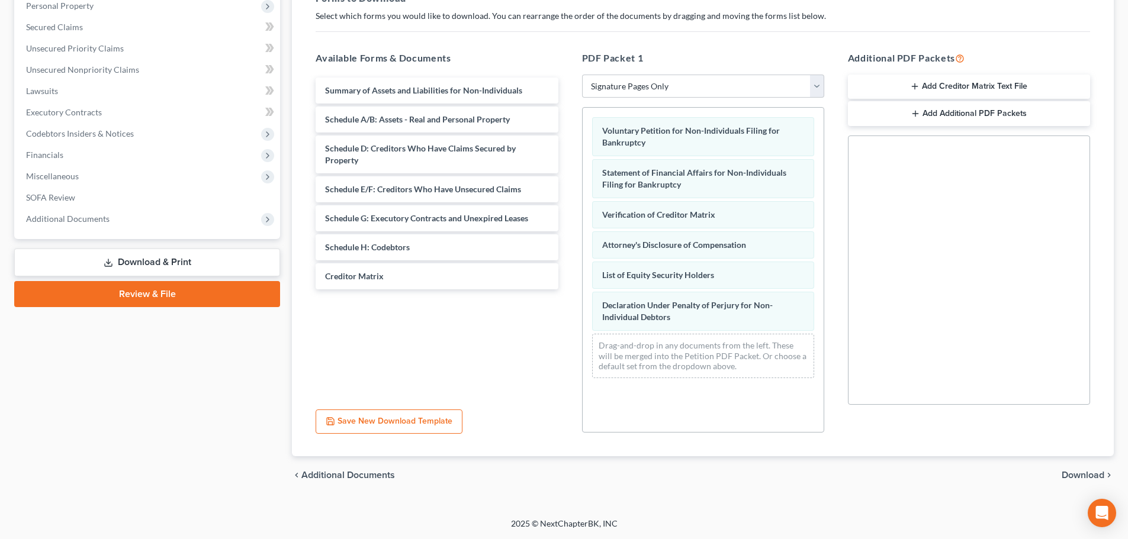
click at [1076, 476] on span "Download" at bounding box center [1083, 475] width 43 height 9
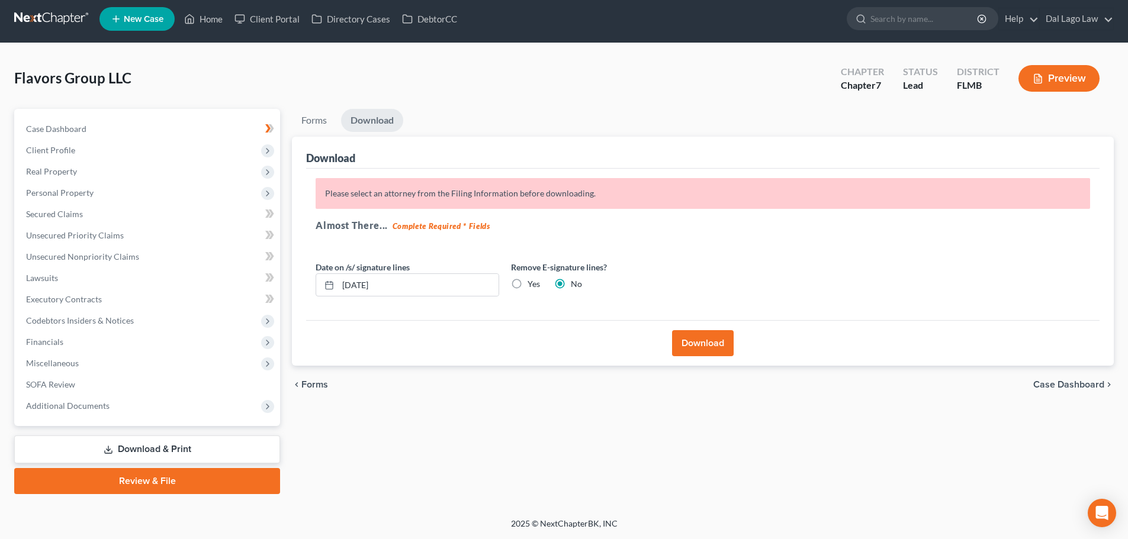
click at [705, 345] on button "Download" at bounding box center [703, 343] width 62 height 26
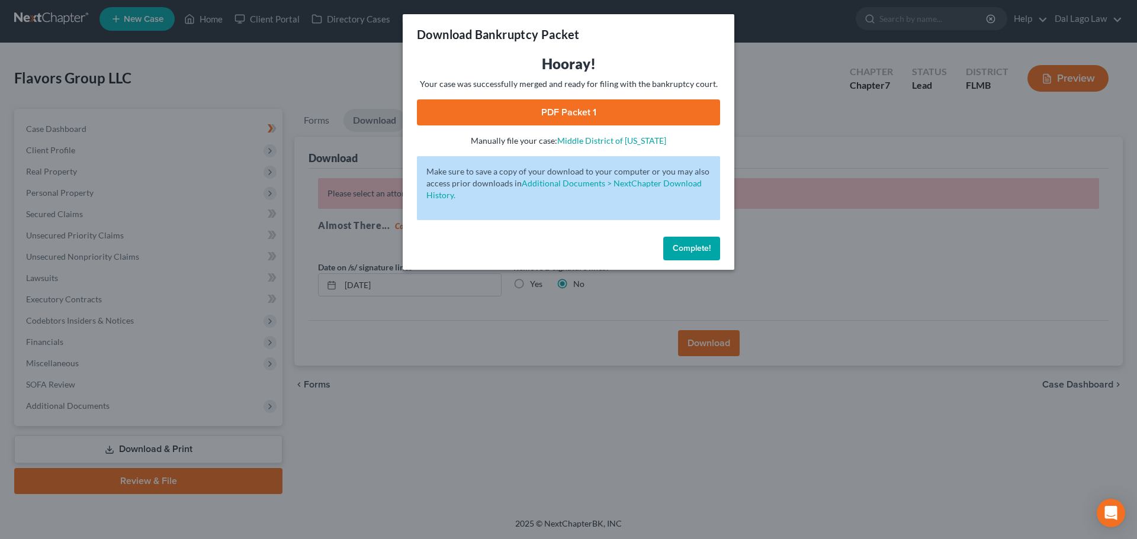
click at [549, 115] on link "PDF Packet 1" at bounding box center [568, 112] width 303 height 26
click at [861, 320] on div "Download Bankruptcy Packet Hooray! Your case was successfully merged and ready …" at bounding box center [568, 269] width 1137 height 539
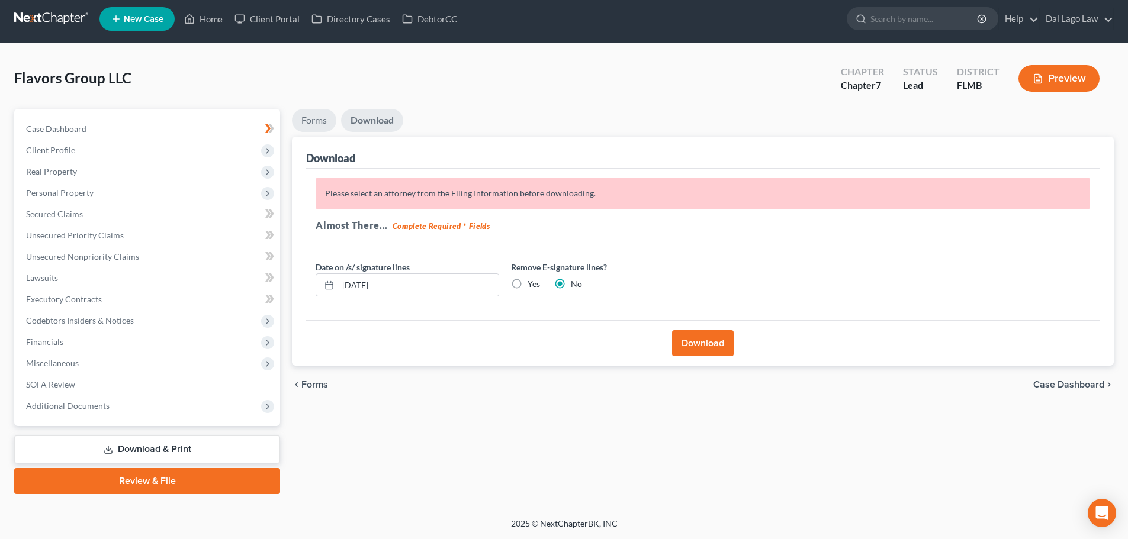
click at [323, 124] on link "Forms" at bounding box center [314, 120] width 44 height 23
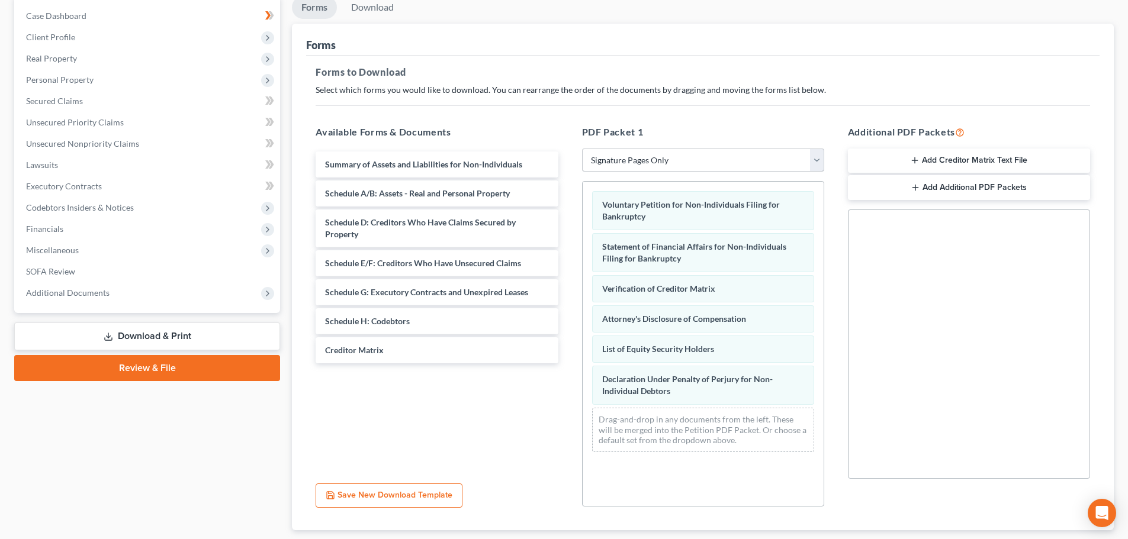
scroll to position [123, 0]
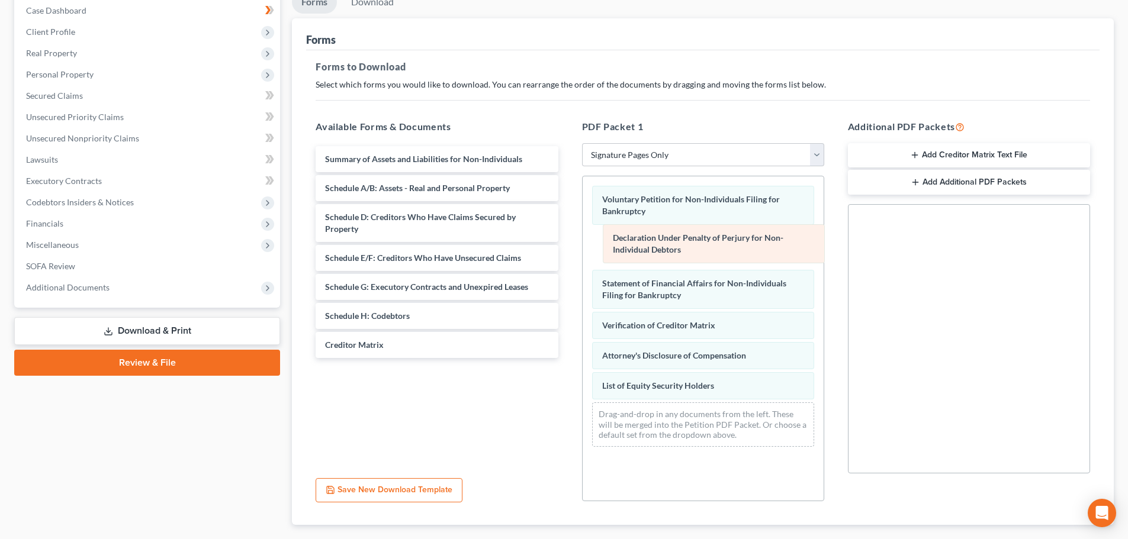
drag, startPoint x: 661, startPoint y: 377, endPoint x: 671, endPoint y: 241, distance: 136.6
click at [671, 241] on div "Declaration Under Penalty of Perjury for Non-Individual Debtors Voluntary Petit…" at bounding box center [703, 316] width 241 height 280
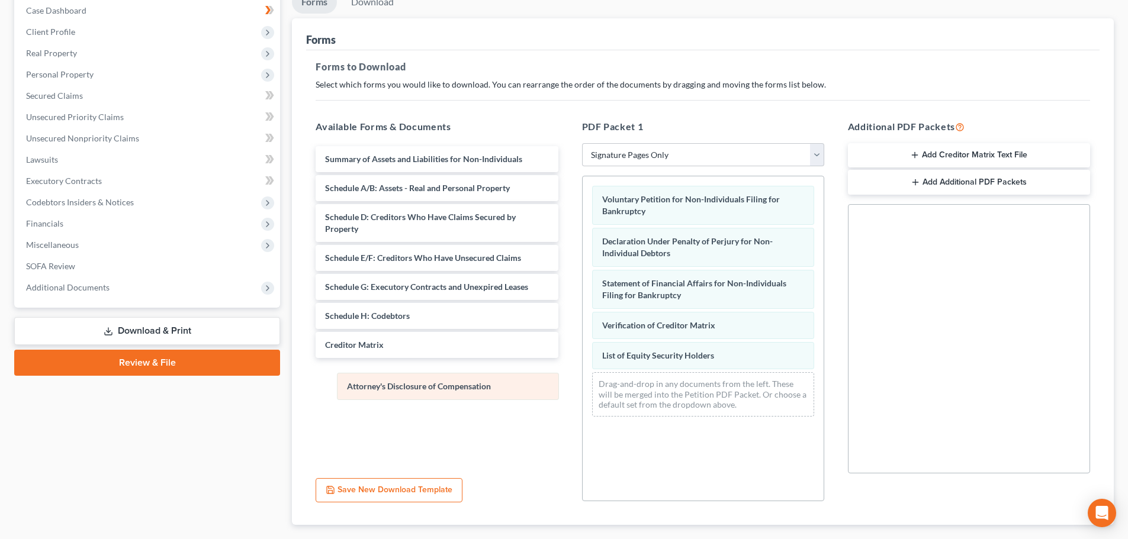
drag, startPoint x: 654, startPoint y: 353, endPoint x: 398, endPoint y: 384, distance: 257.0
click at [583, 384] on div "Attorney's Disclosure of Compensation Voluntary Petition for Non-Individuals Fi…" at bounding box center [703, 301] width 241 height 250
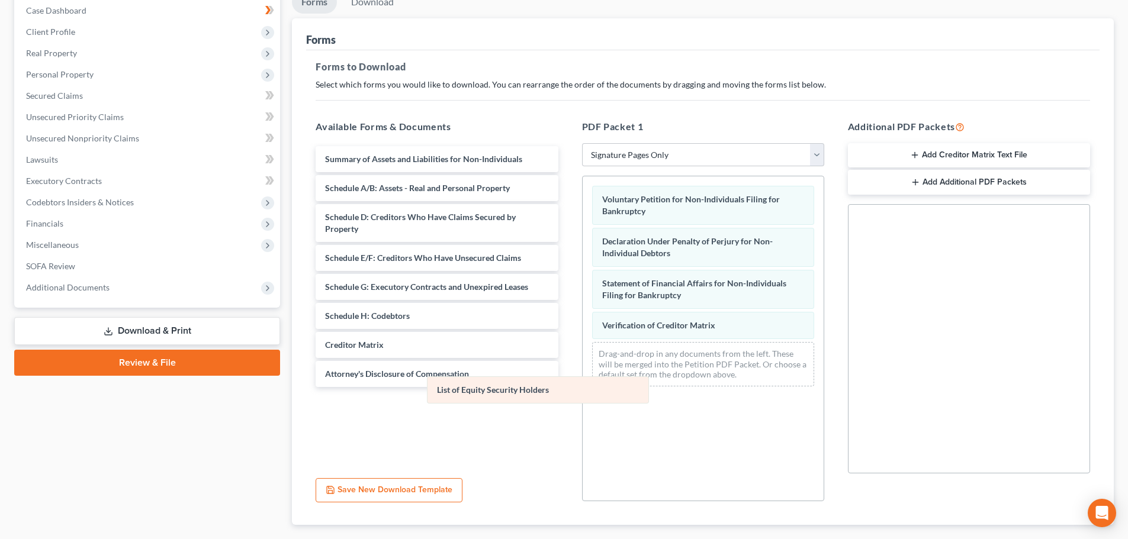
drag, startPoint x: 699, startPoint y: 348, endPoint x: 491, endPoint y: 395, distance: 213.0
click at [583, 395] on div "List of Equity Security Holders Voluntary Petition for Non-Individuals Filing f…" at bounding box center [703, 286] width 241 height 220
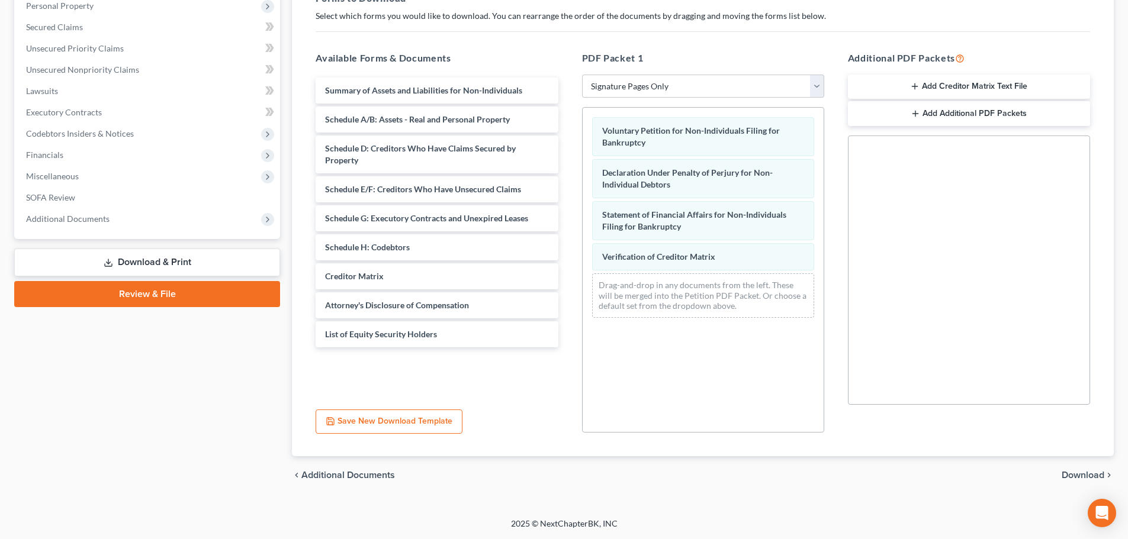
click at [1082, 478] on span "Download" at bounding box center [1083, 475] width 43 height 9
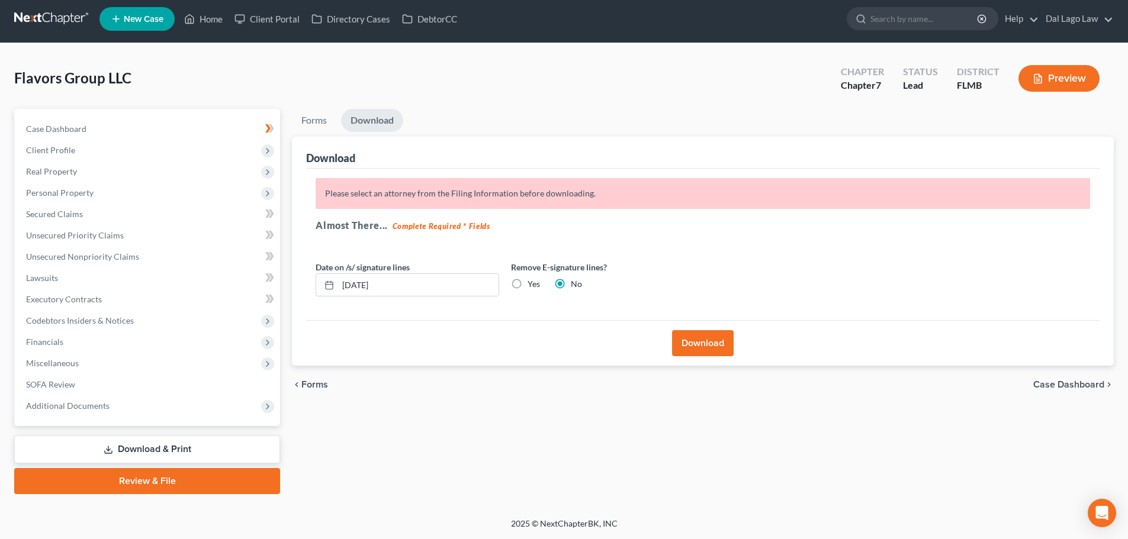
click at [689, 341] on button "Download" at bounding box center [703, 343] width 62 height 26
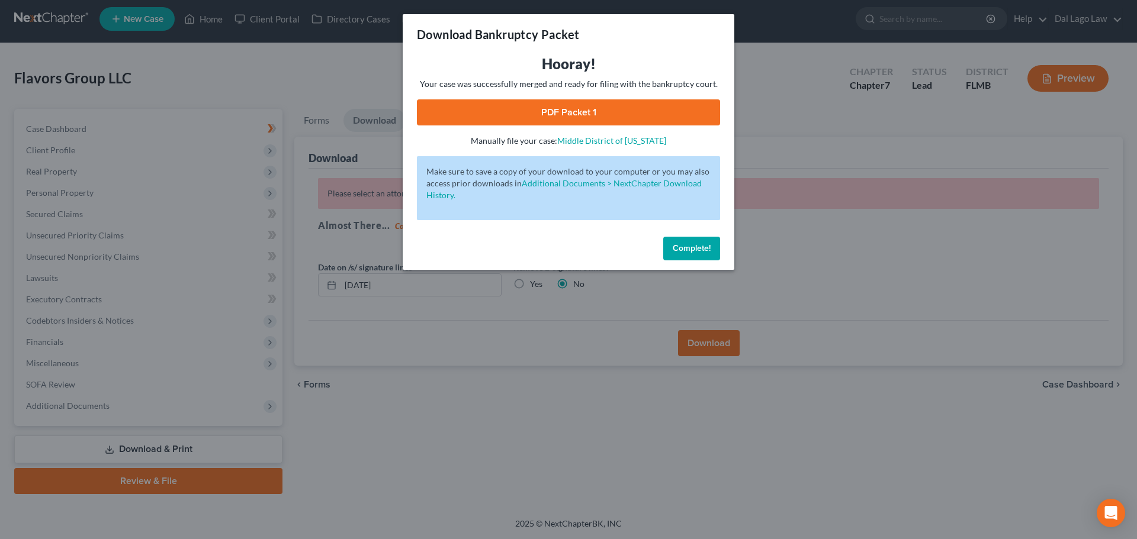
click at [590, 106] on link "PDF Packet 1" at bounding box center [568, 112] width 303 height 26
click at [684, 249] on span "Complete!" at bounding box center [692, 248] width 38 height 10
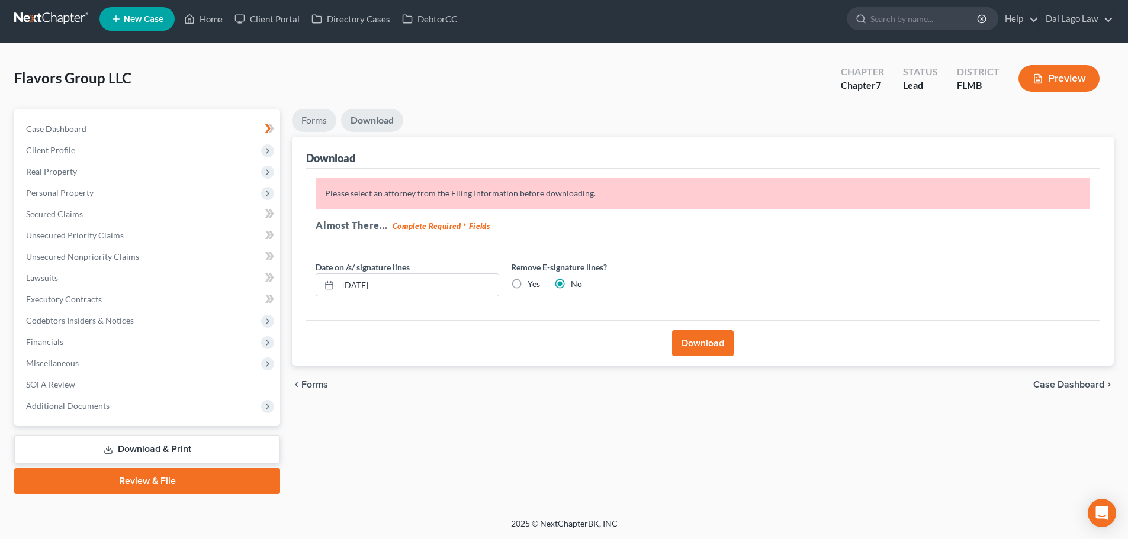
click at [317, 128] on link "Forms" at bounding box center [314, 120] width 44 height 23
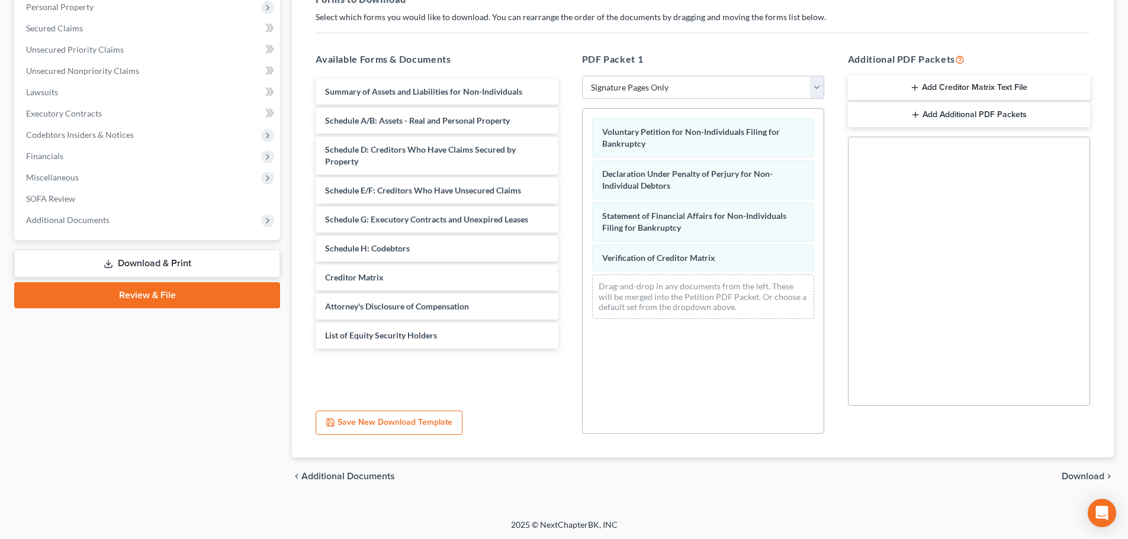
scroll to position [192, 0]
click at [1077, 476] on span "Download" at bounding box center [1083, 475] width 43 height 9
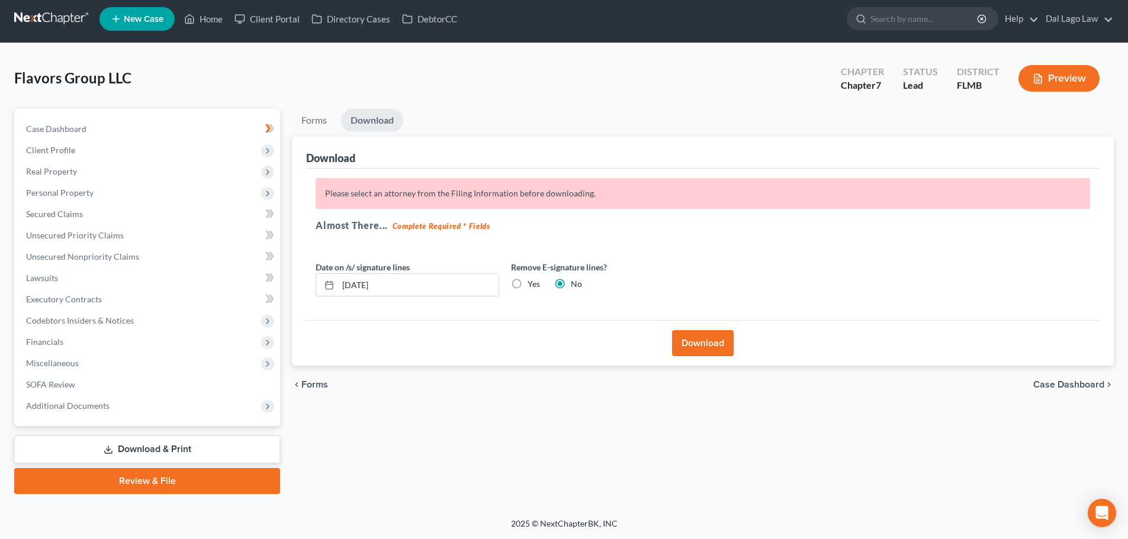
click at [538, 287] on label "Yes" at bounding box center [534, 284] width 12 height 12
click at [538, 286] on input "Yes" at bounding box center [536, 282] width 8 height 8
radio input "true"
radio input "false"
click at [718, 339] on button "Download" at bounding box center [703, 343] width 62 height 26
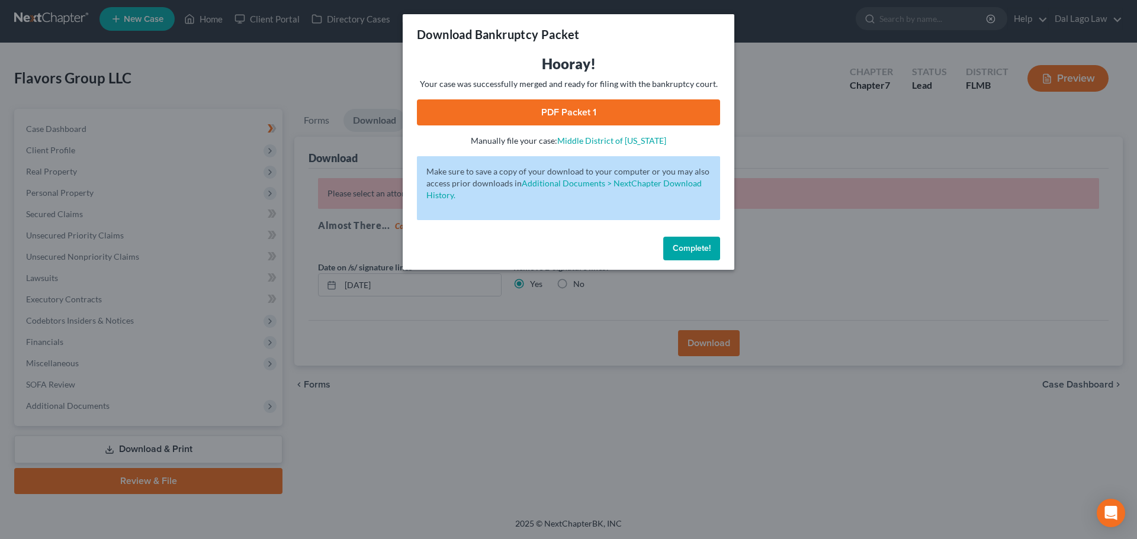
click at [560, 111] on link "PDF Packet 1" at bounding box center [568, 112] width 303 height 26
